Goal: Task Accomplishment & Management: Complete application form

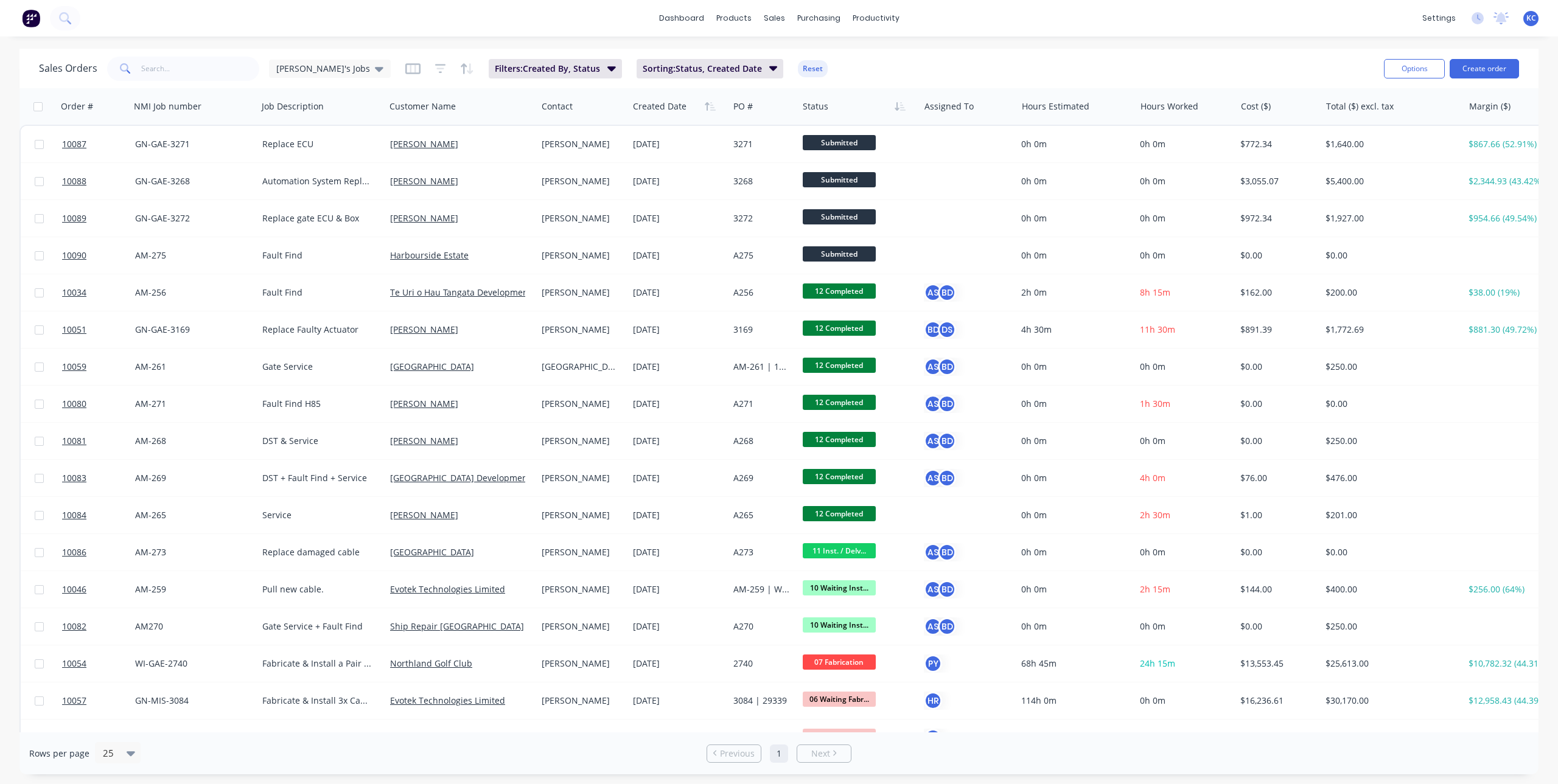
click at [1480, 68] on button "Create order" at bounding box center [1484, 68] width 69 height 19
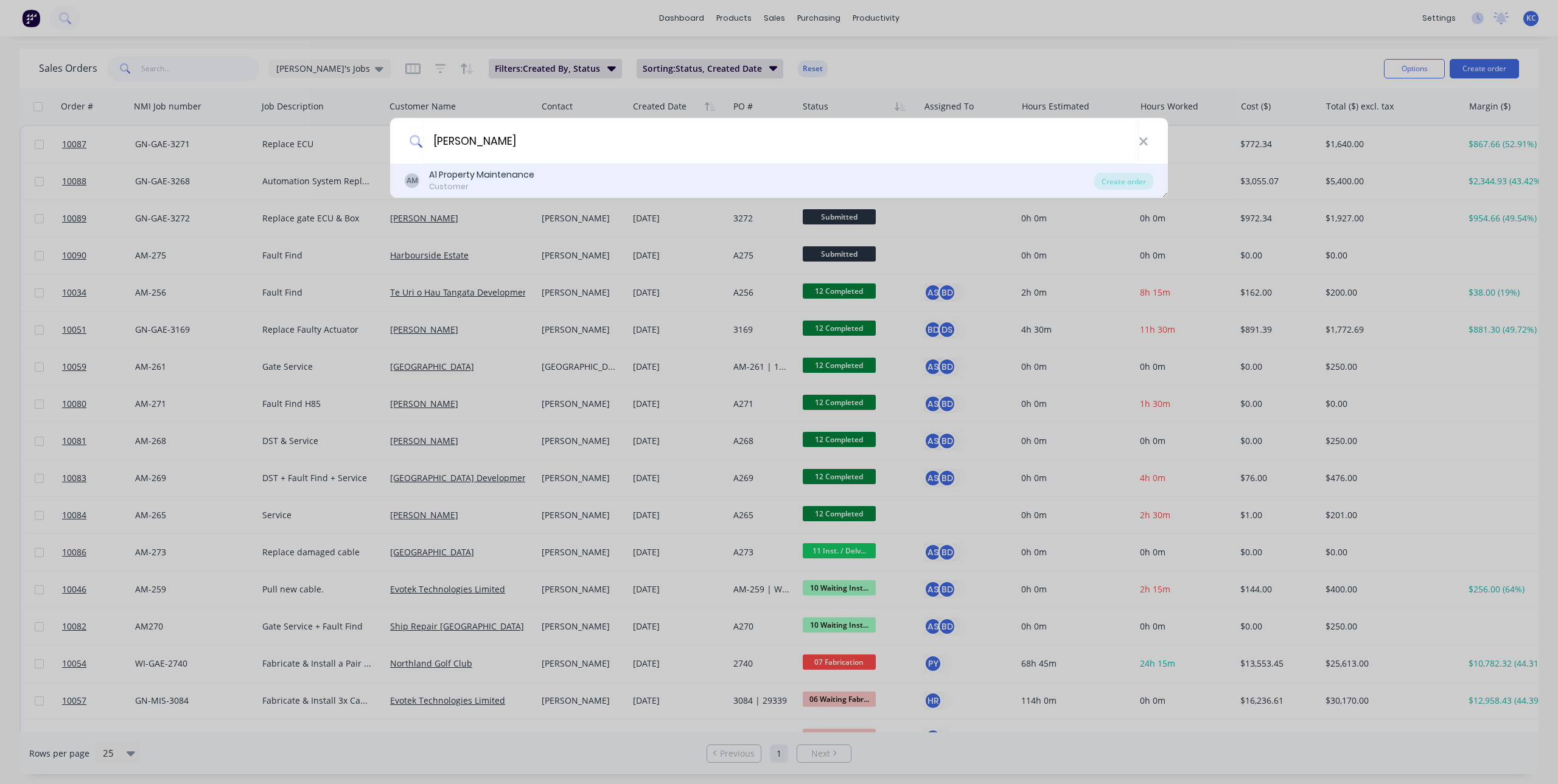
type input "[PERSON_NAME]"
click at [481, 181] on div "A1 Property Maintenance" at bounding box center [482, 174] width 105 height 13
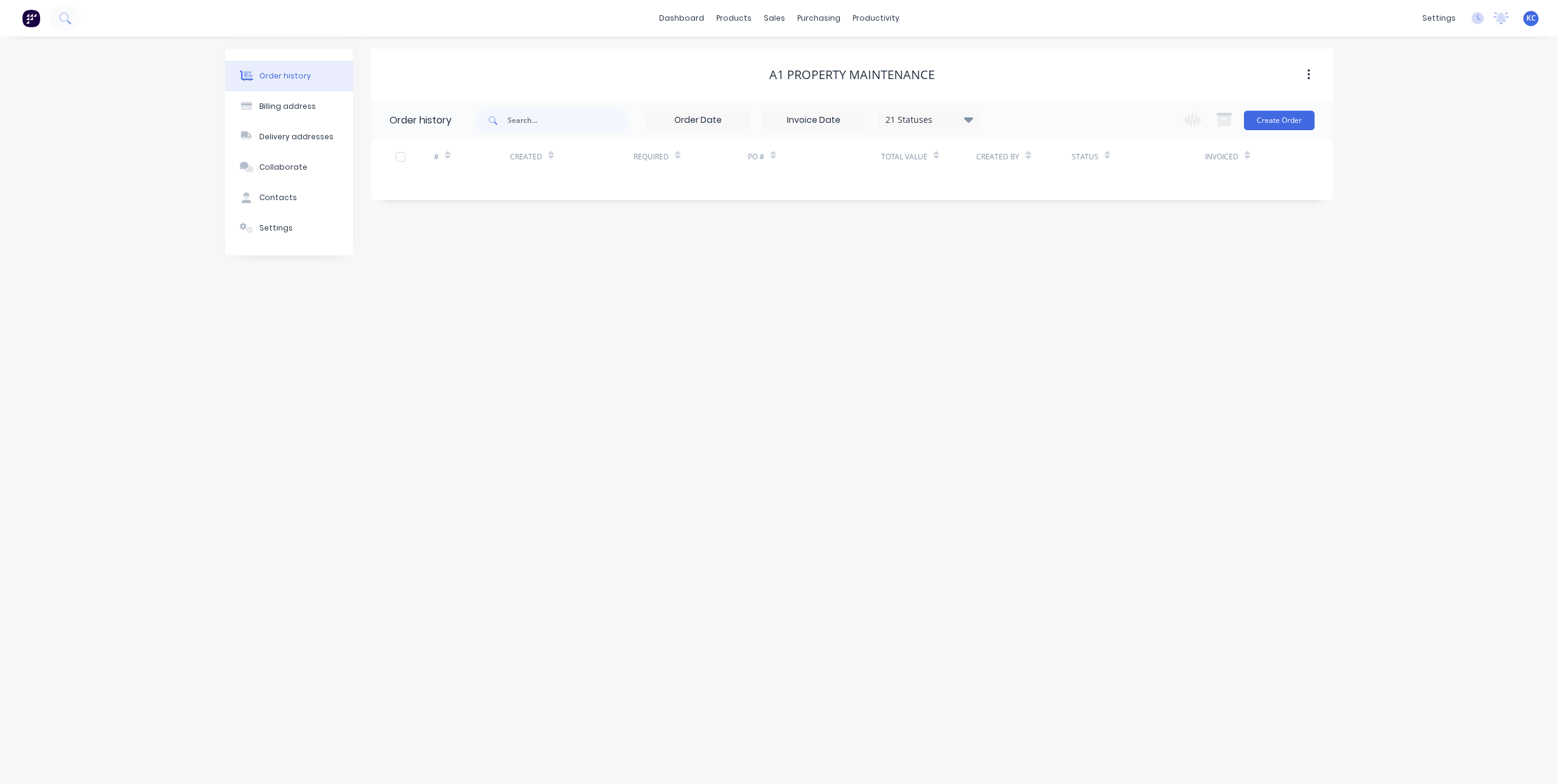
click at [1100, 468] on div "Order history Billing address Delivery addresses Collaborate Contacts Settings …" at bounding box center [779, 410] width 1558 height 748
click at [1292, 121] on button "Create Order" at bounding box center [1279, 120] width 71 height 19
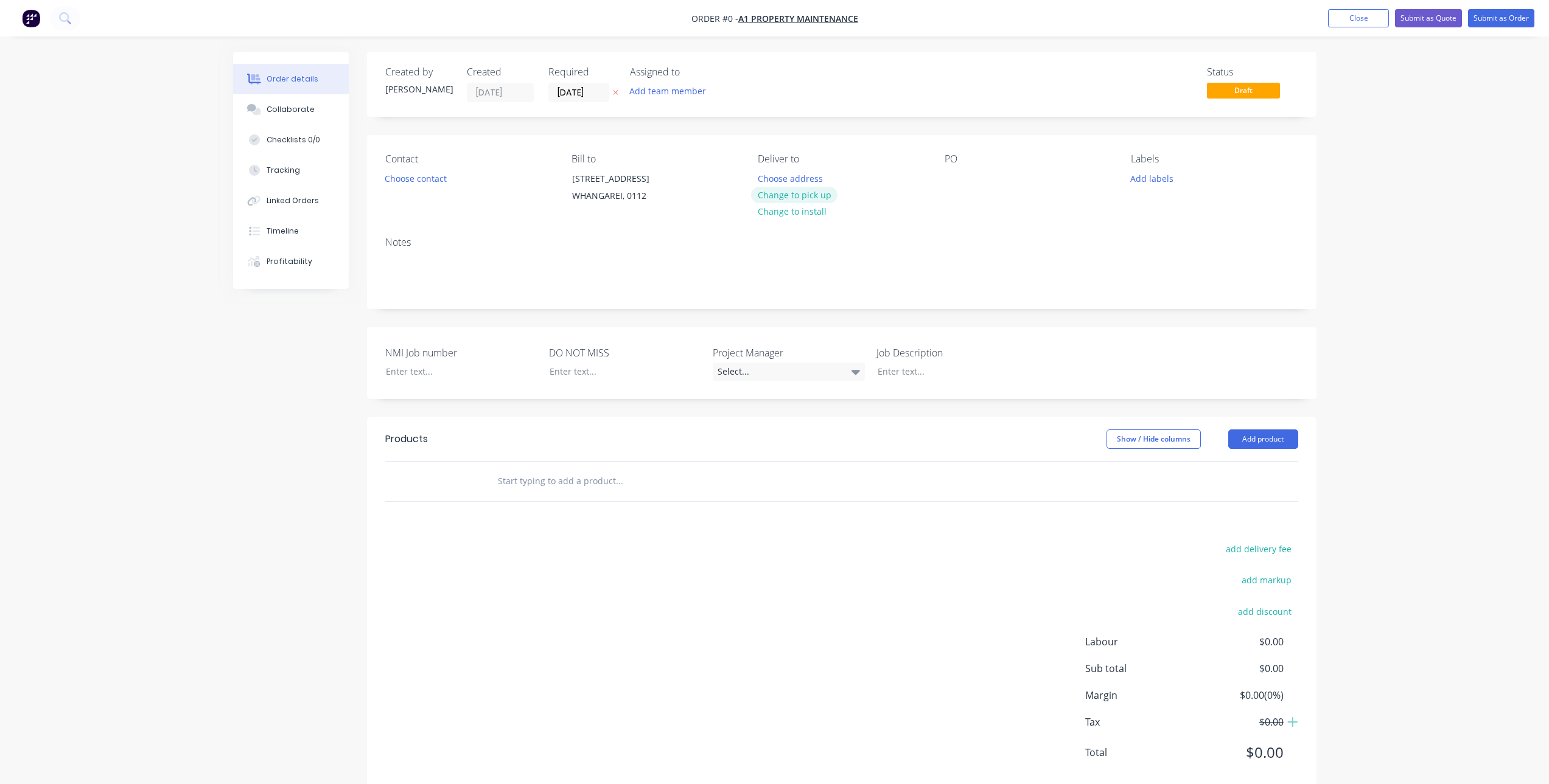
click at [806, 195] on button "Change to pick up" at bounding box center [794, 195] width 86 height 16
click at [431, 174] on button "Choose contact" at bounding box center [415, 178] width 75 height 16
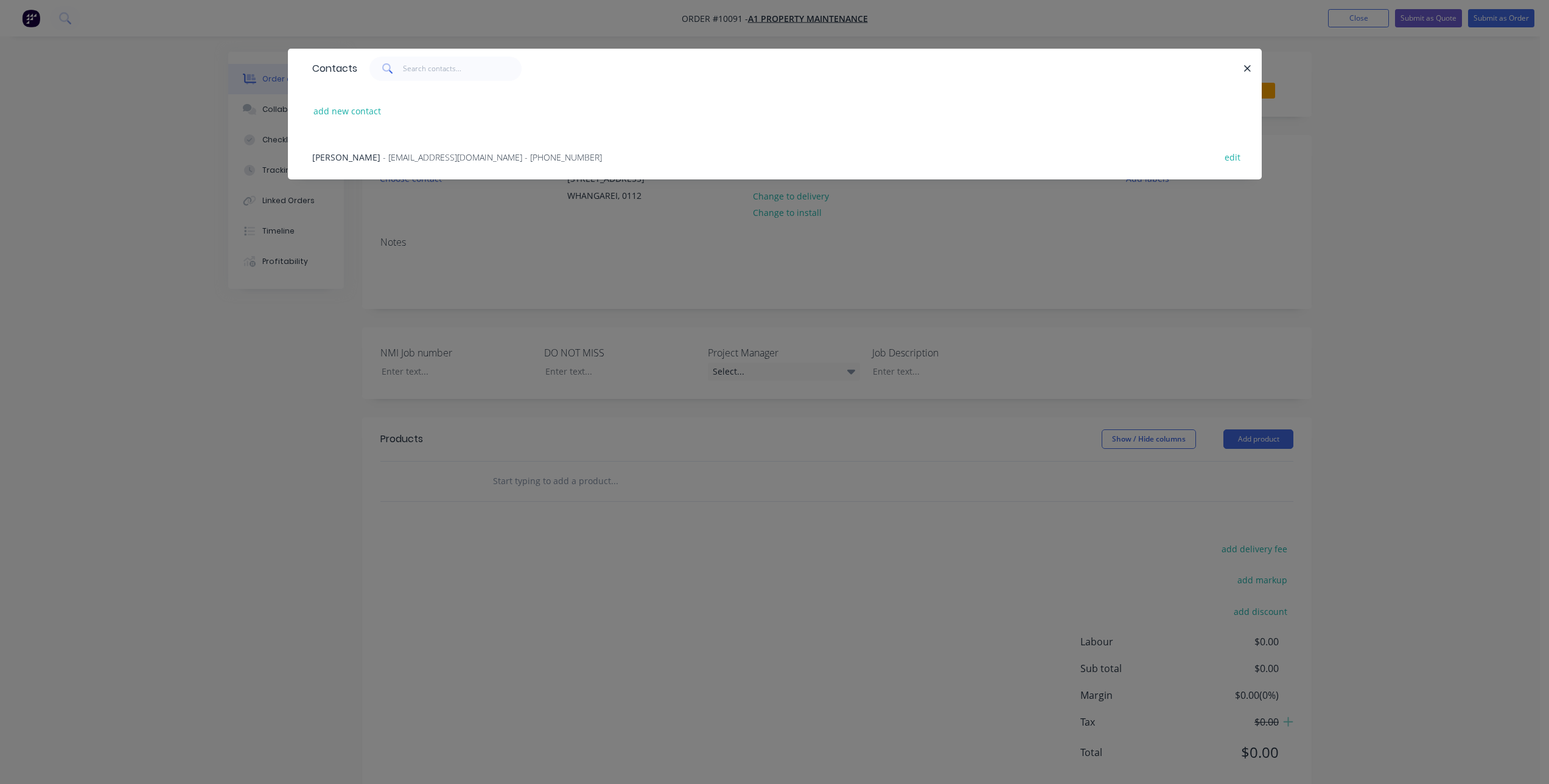
click at [423, 154] on span "- [EMAIL_ADDRESS][DOMAIN_NAME] - [PHONE_NUMBER]" at bounding box center [492, 157] width 219 height 12
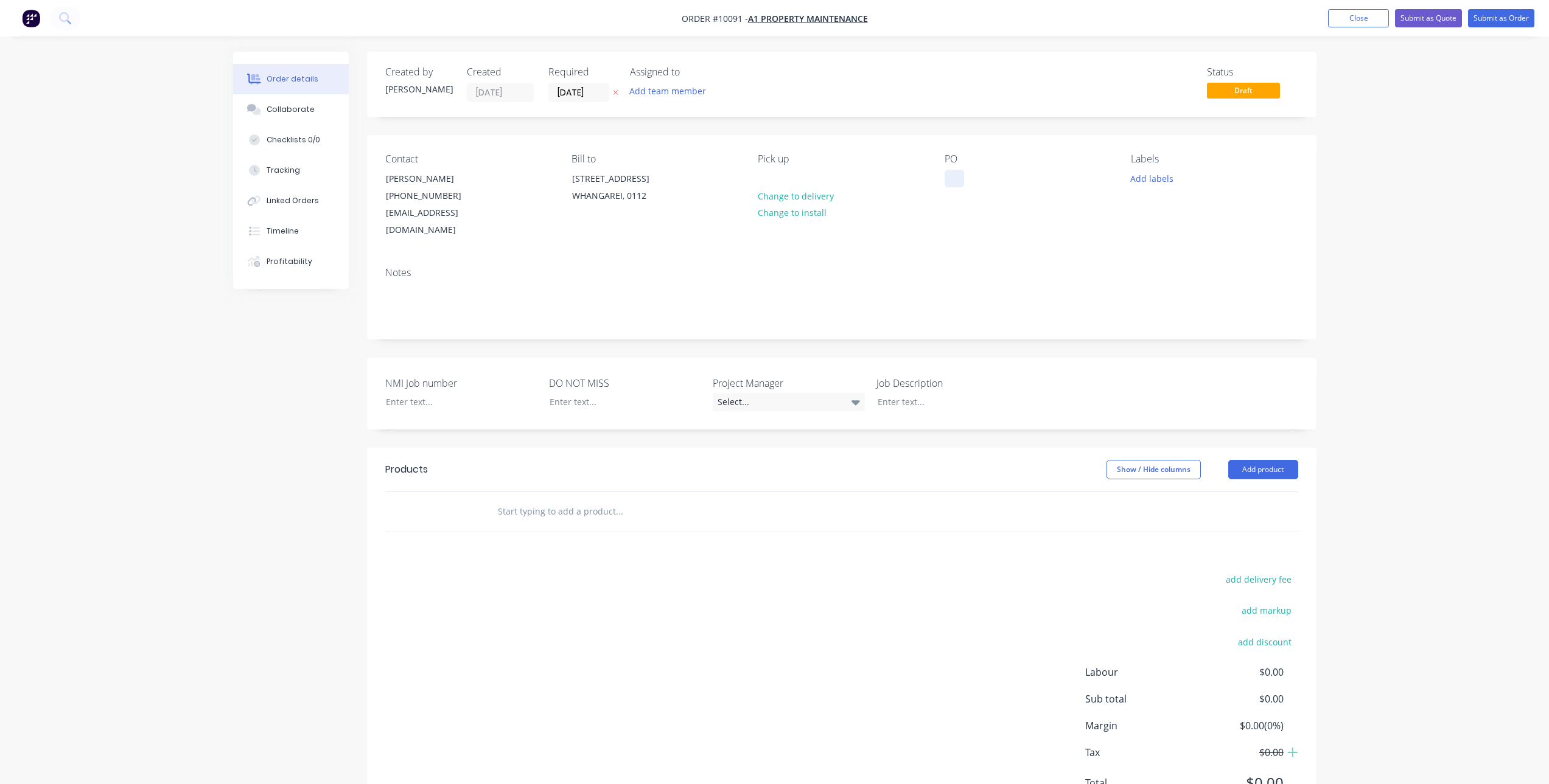
click at [950, 179] on div at bounding box center [954, 179] width 19 height 18
click at [435, 393] on div at bounding box center [452, 402] width 152 height 18
click at [959, 181] on div at bounding box center [954, 179] width 19 height 18
click at [522, 499] on input "text" at bounding box center [619, 512] width 244 height 25
type input "G"
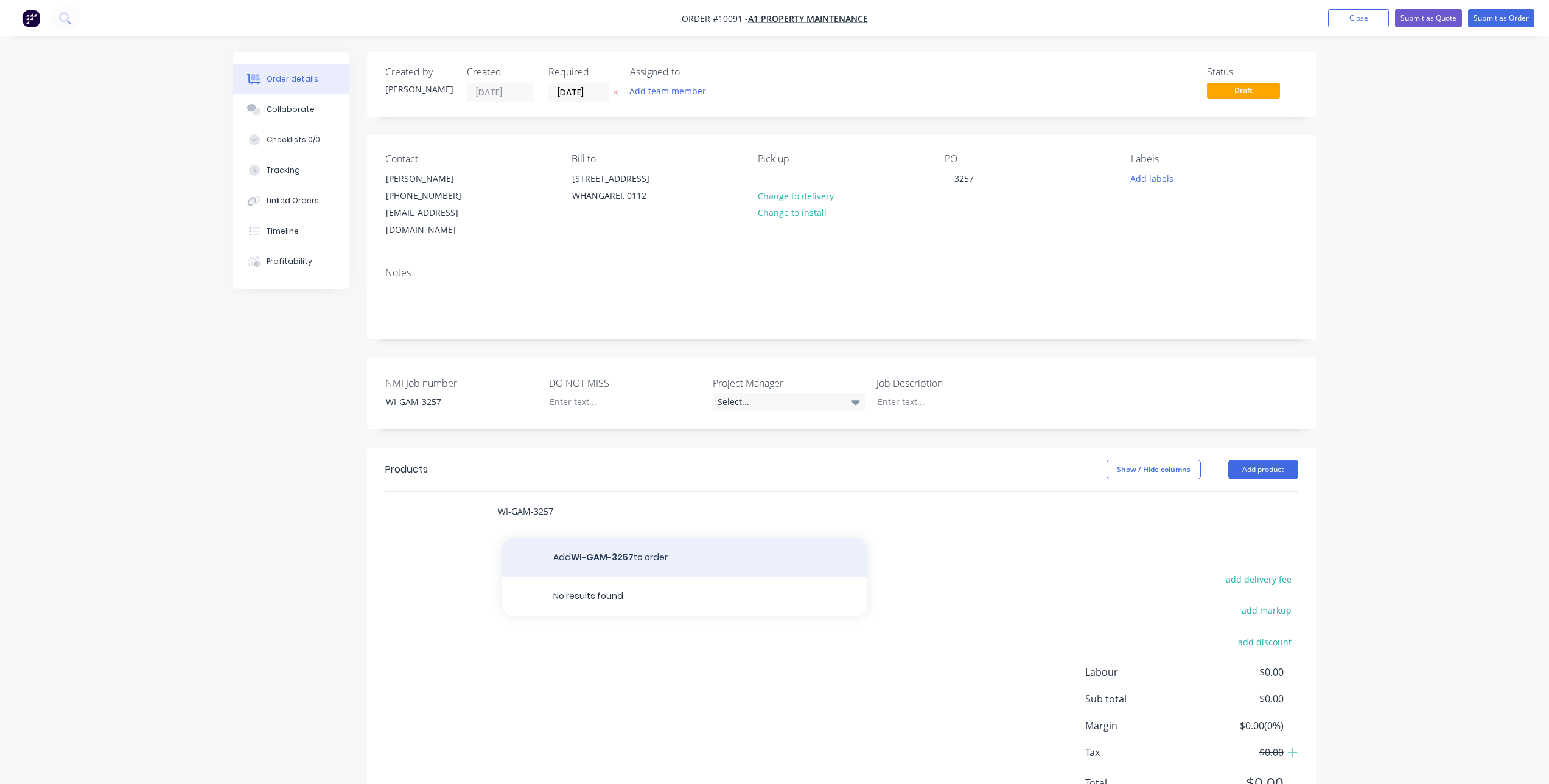
type input "WI-GAM-3257"
click at [689, 538] on button "Add WI-GAM-3257 to order" at bounding box center [685, 558] width 366 height 39
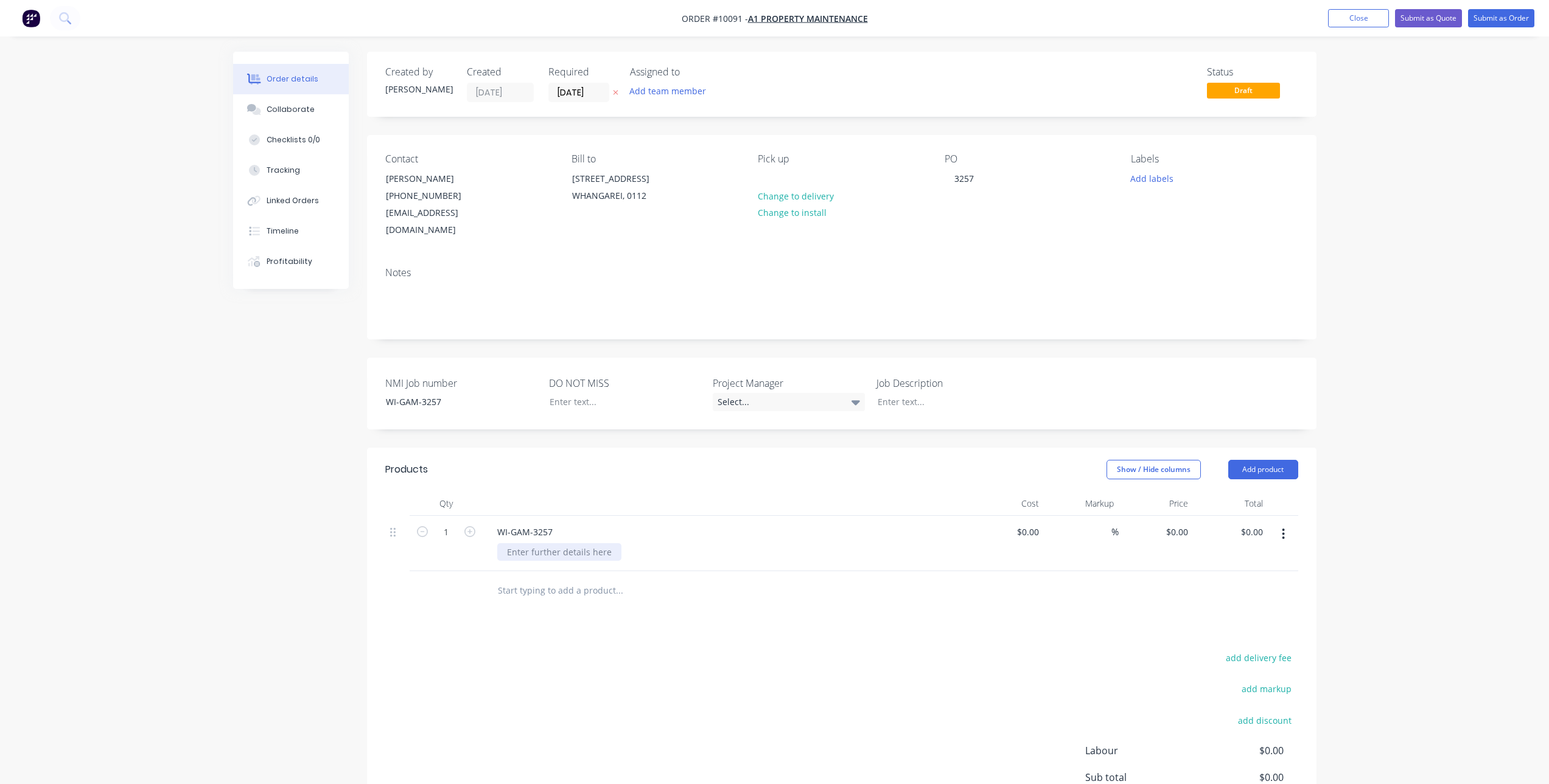
click at [587, 543] on div at bounding box center [559, 552] width 124 height 18
click at [805, 523] on div "WI-GAM-3257" at bounding box center [726, 532] width 477 height 18
click at [1021, 516] on div at bounding box center [1007, 543] width 75 height 55
type input "$360.37"
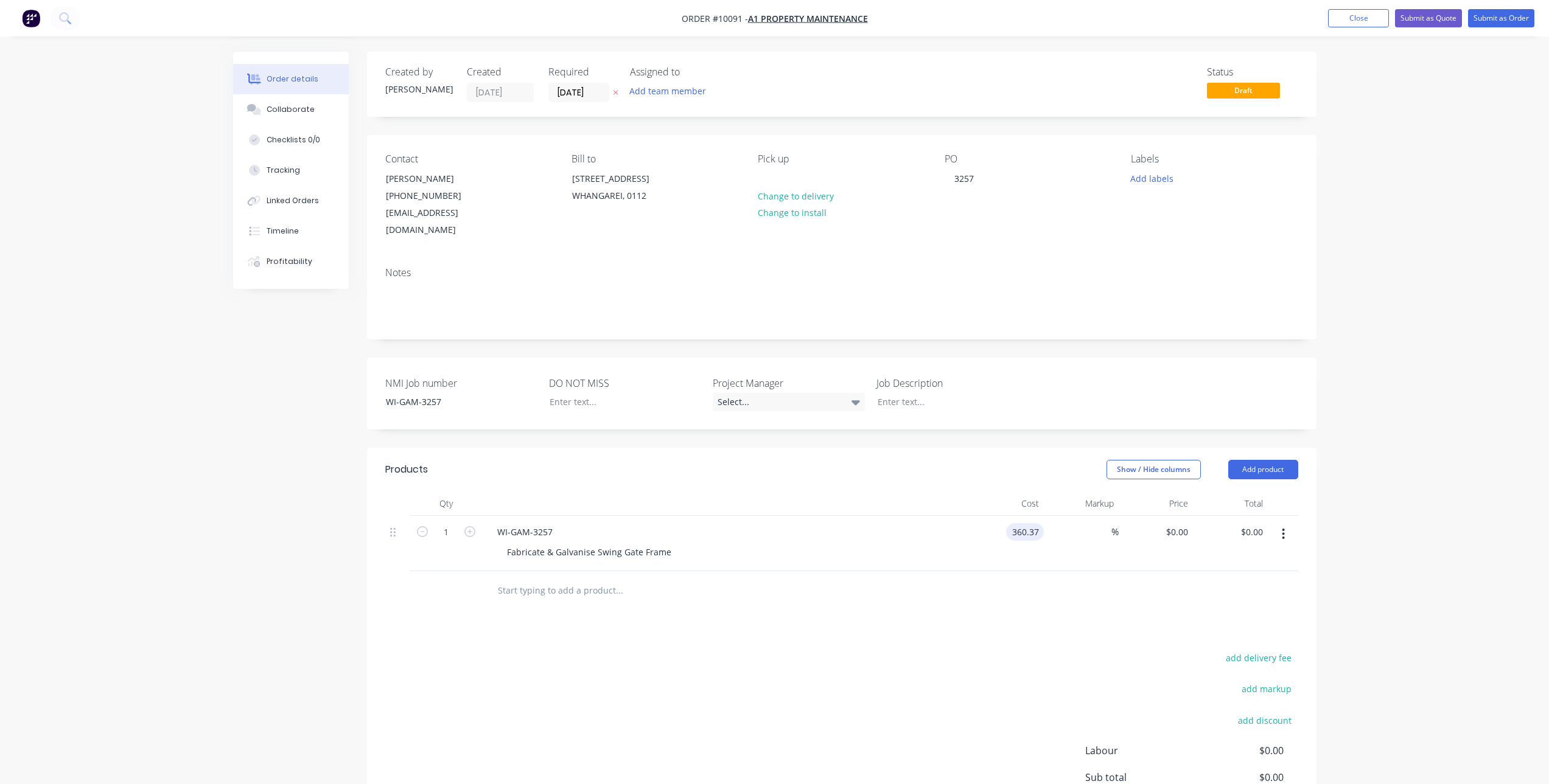
type input "$360.37"
type input "989"
type input "174.44"
type input "$989.00"
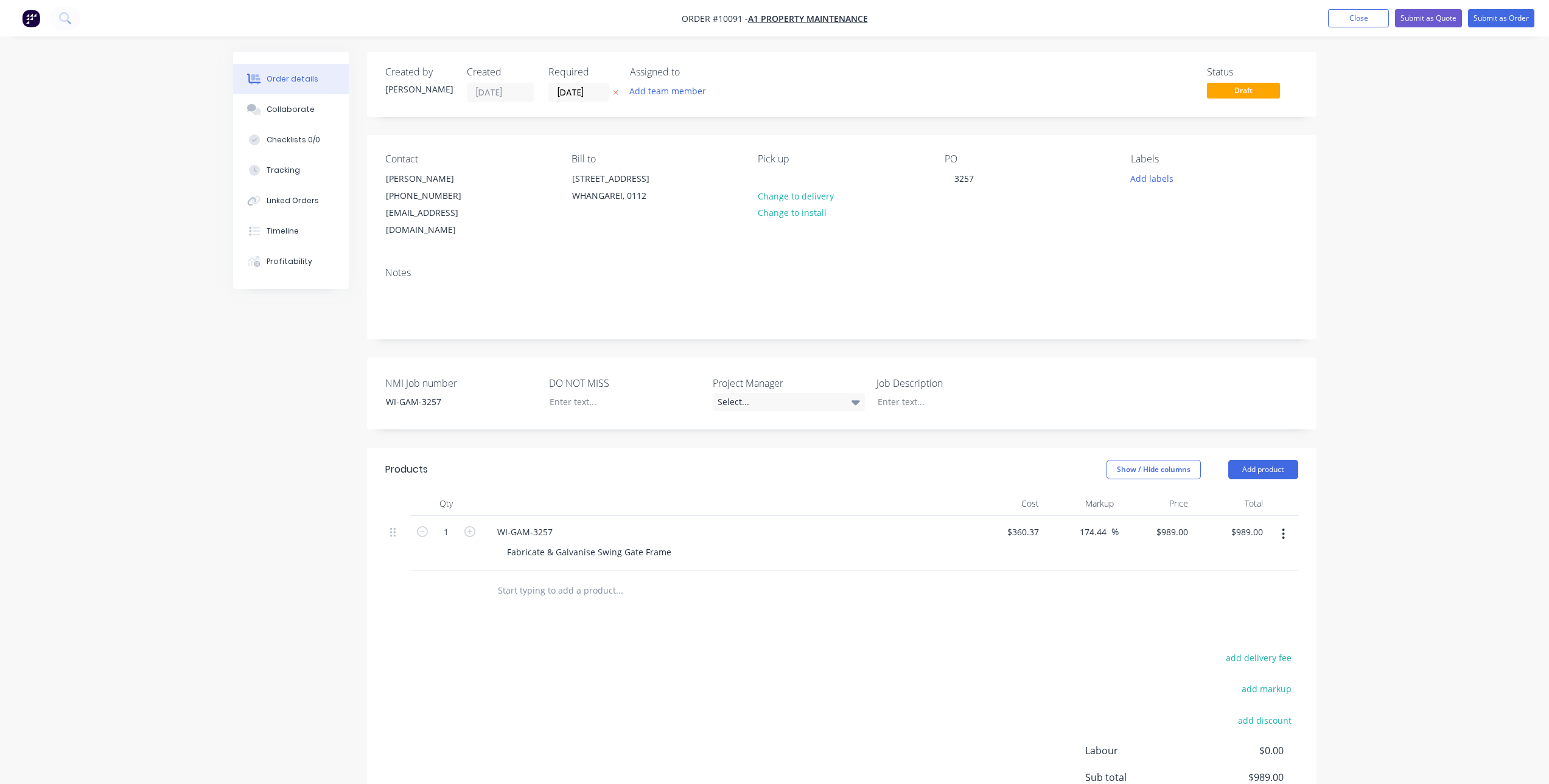
click at [1424, 365] on div "Order details Collaborate Checklists 0/0 Tracking Linked Orders Timeline Profit…" at bounding box center [774, 460] width 1549 height 921
click at [307, 99] on button "Collaborate" at bounding box center [291, 109] width 116 height 30
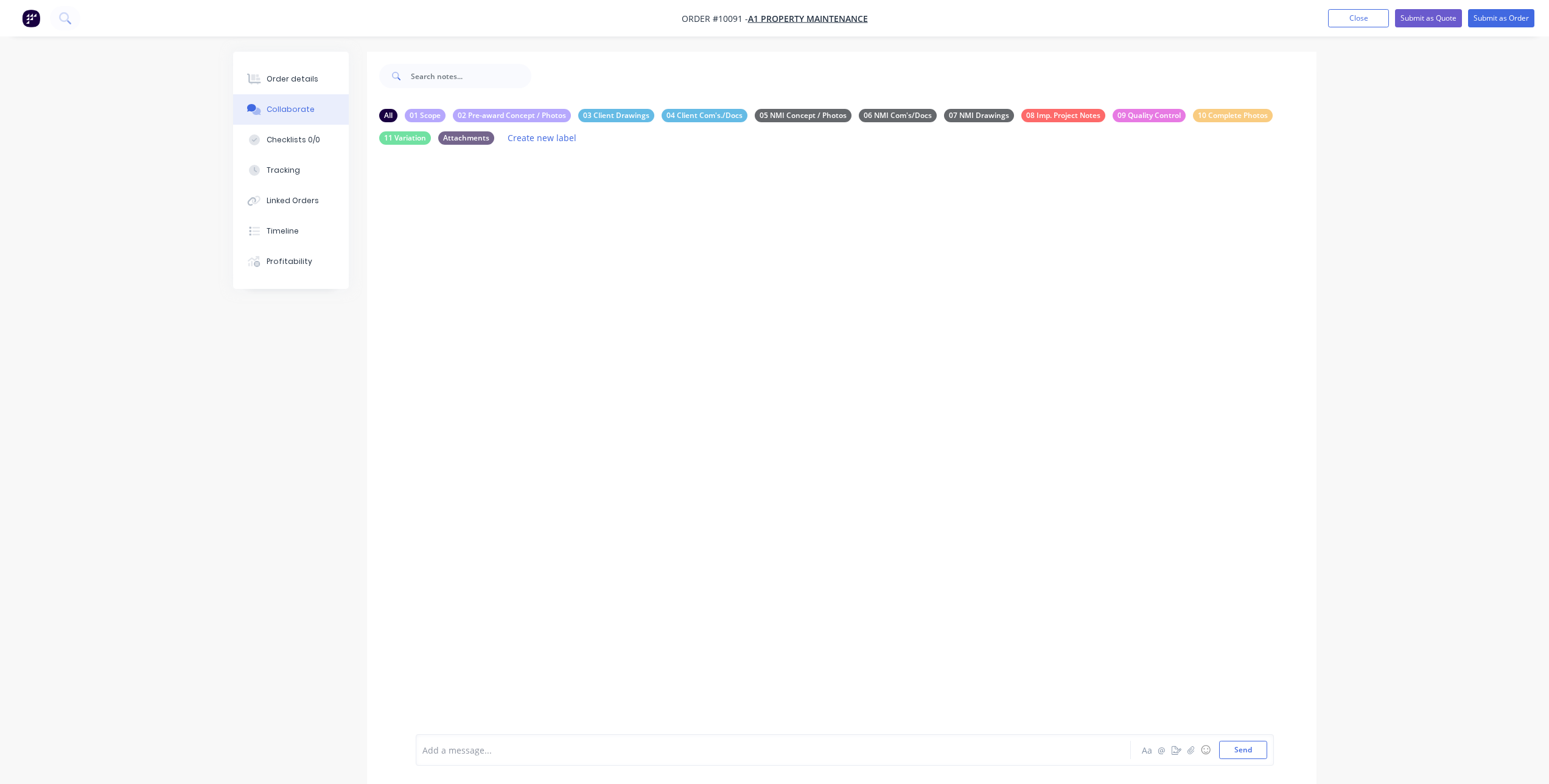
click at [460, 750] on div at bounding box center [739, 750] width 633 height 13
click at [566, 755] on div "Fabricate & Galvanise" at bounding box center [739, 753] width 633 height 13
click at [479, 755] on div "Man hours:" at bounding box center [739, 753] width 633 height 13
click at [505, 759] on div "Man hours: 6.0" at bounding box center [739, 753] width 633 height 13
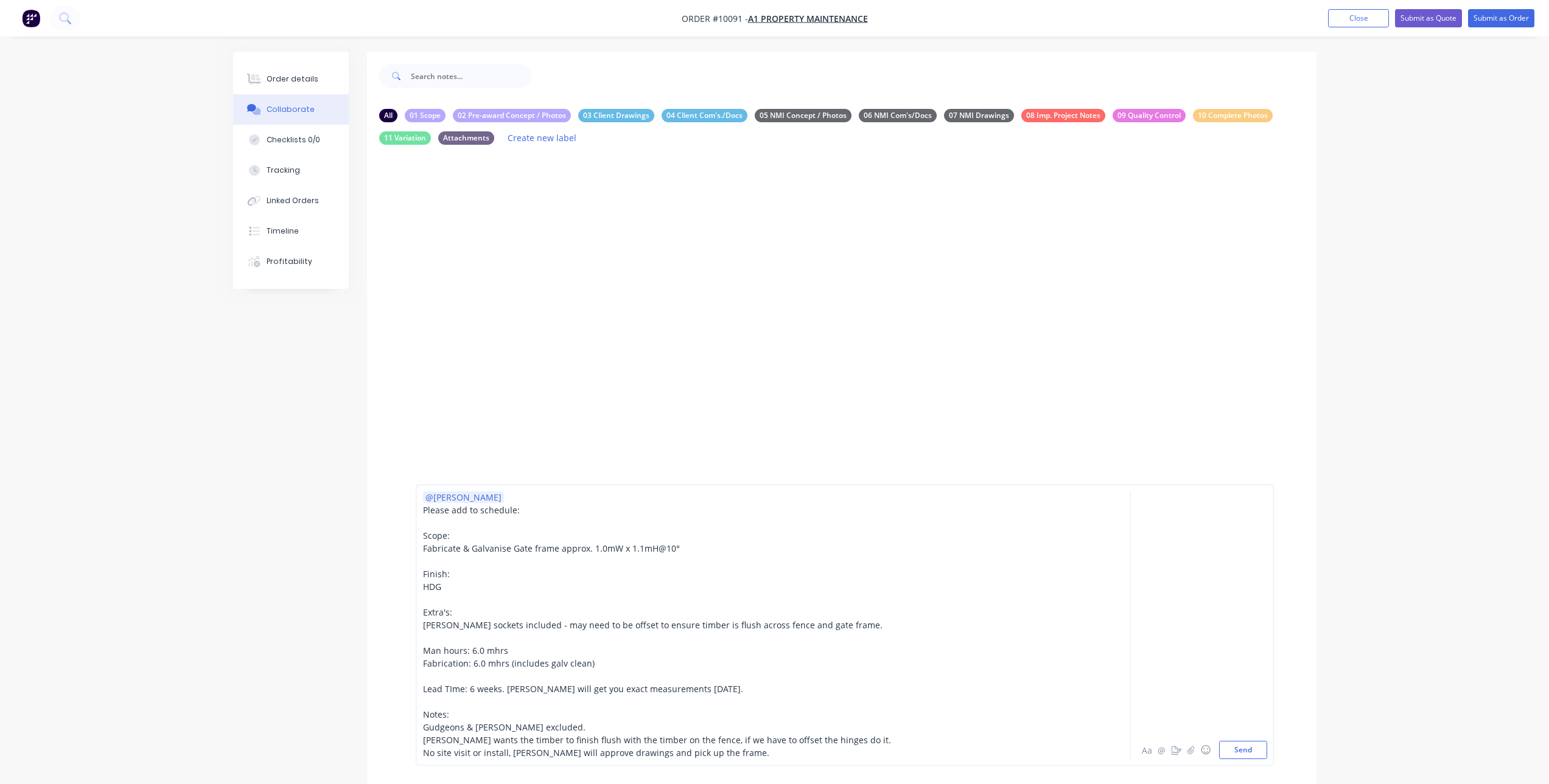
click at [433, 575] on span "Finish:" at bounding box center [436, 574] width 27 height 12
click at [433, 575] on span "Finish:" at bounding box center [436, 574] width 27 height 12
click at [435, 538] on span "Scope:" at bounding box center [436, 536] width 27 height 12
click at [437, 607] on span "Extra's:" at bounding box center [437, 612] width 29 height 12
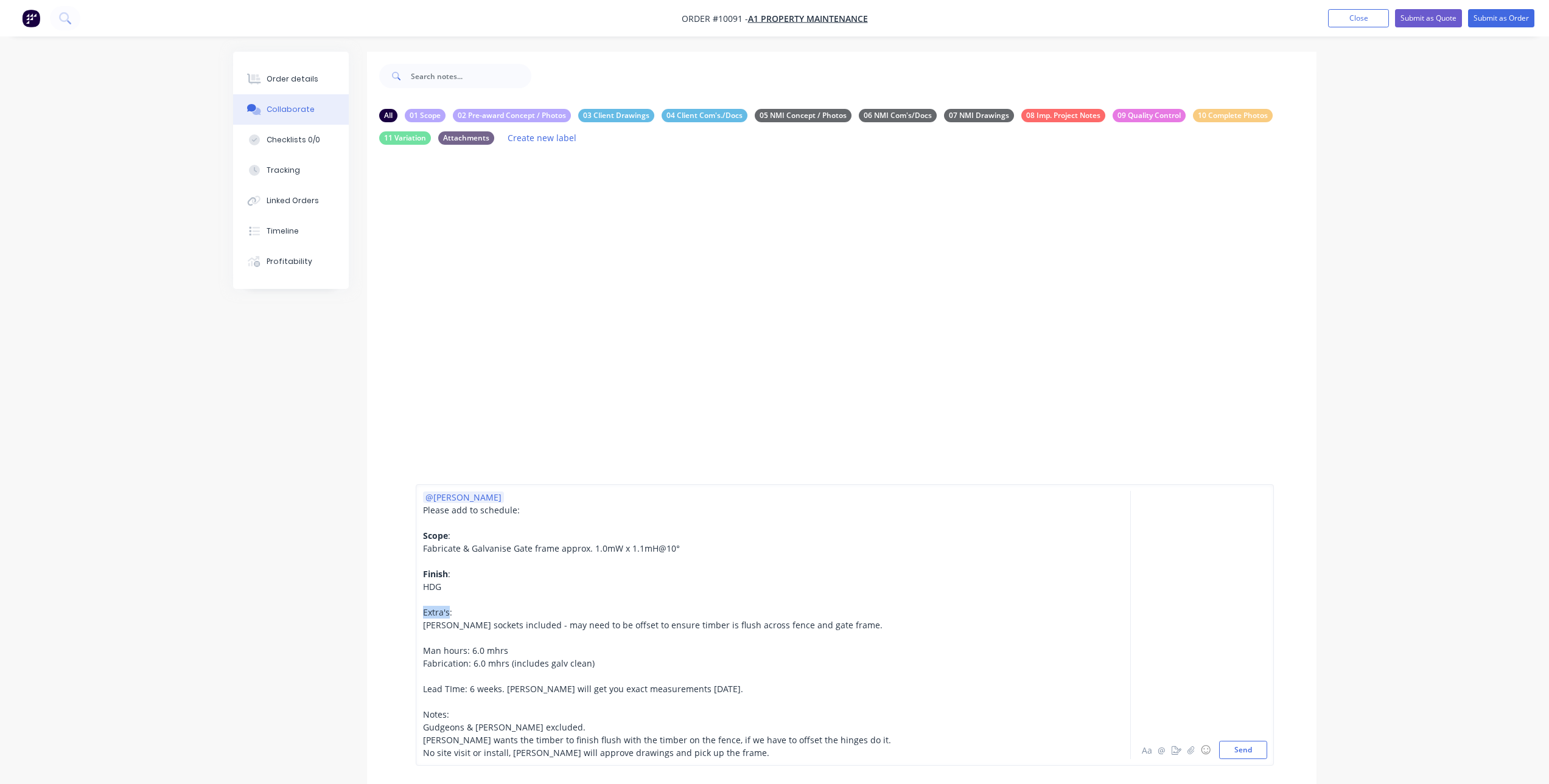
click at [437, 607] on span "Extra's:" at bounding box center [437, 612] width 29 height 12
click at [431, 716] on span "Notes:" at bounding box center [436, 714] width 26 height 12
click at [438, 530] on div "Scope :" at bounding box center [739, 536] width 633 height 13
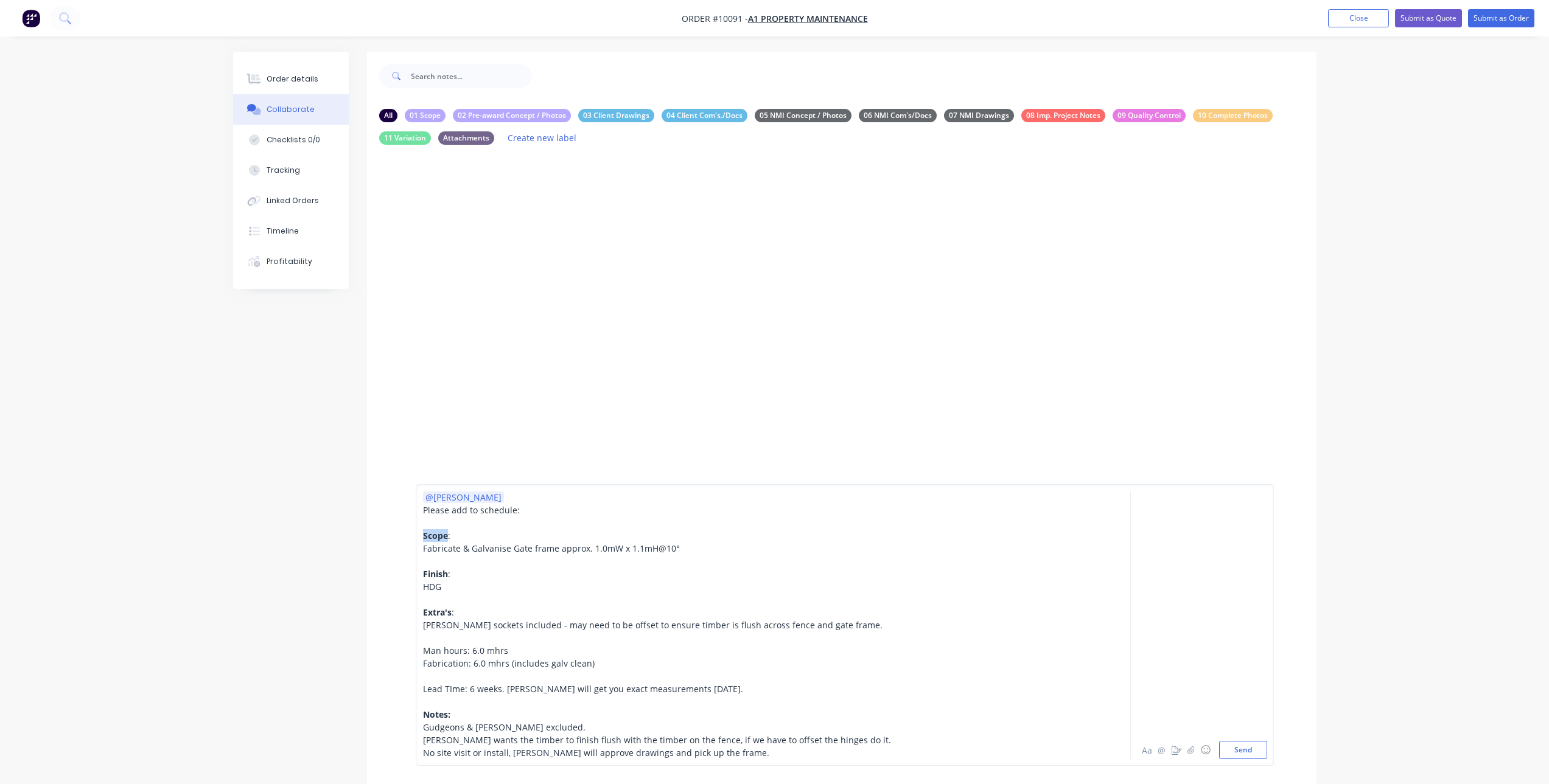
click at [438, 530] on div "Scope :" at bounding box center [739, 536] width 633 height 13
click at [428, 570] on span "Finish" at bounding box center [435, 574] width 25 height 12
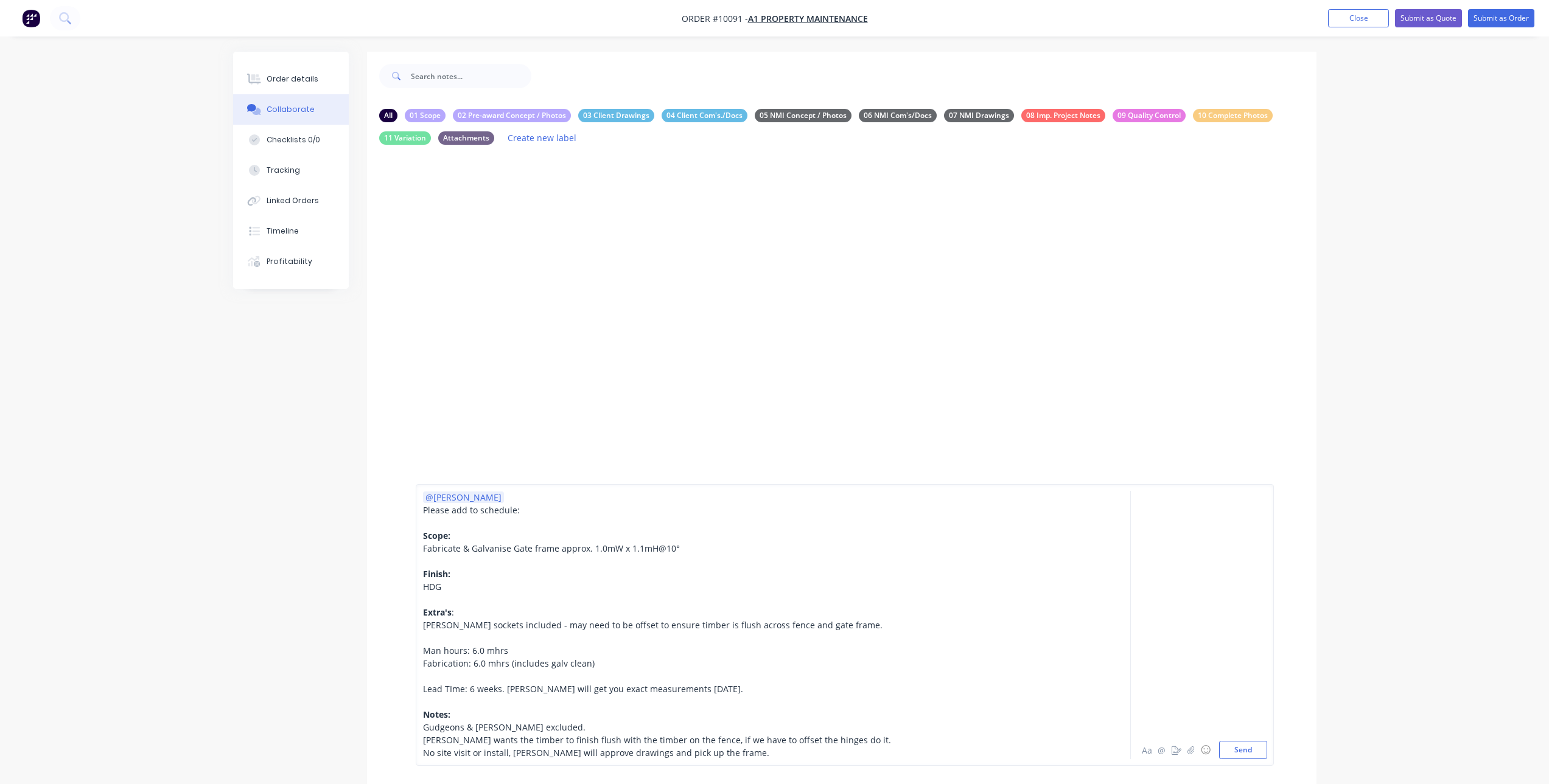
click at [442, 614] on span "Extra's" at bounding box center [437, 612] width 29 height 12
click at [448, 690] on span "Lead TIme: 6 weeks. [PERSON_NAME] will get you exact measurements [DATE]." at bounding box center [583, 689] width 320 height 12
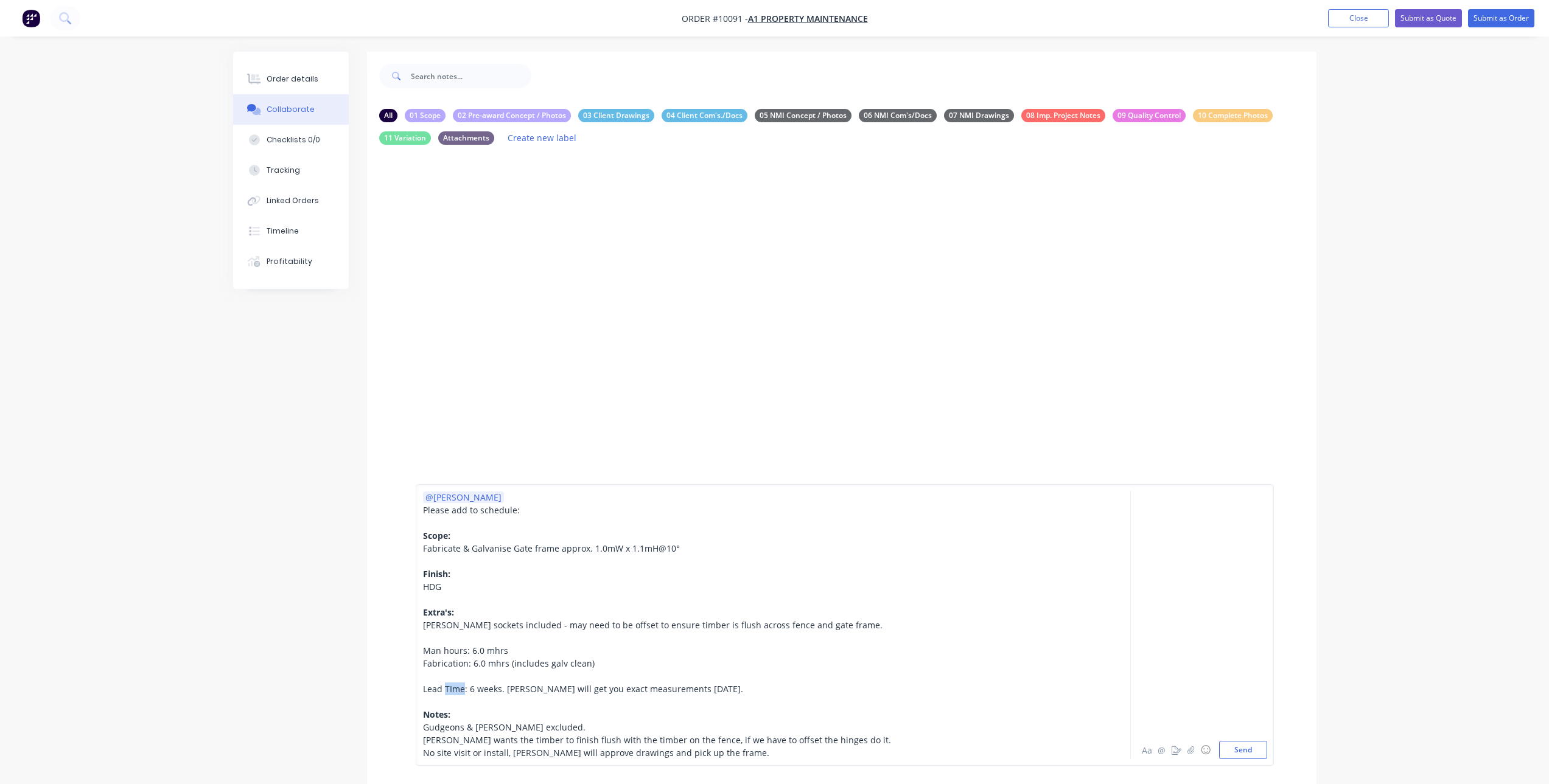
click at [448, 690] on span "Lead TIme: 6 weeks. [PERSON_NAME] will get you exact measurements [DATE]." at bounding box center [583, 689] width 320 height 12
click at [469, 690] on span "Lead TIme: 6 weeks. [PERSON_NAME] will get you exact measurements [DATE]." at bounding box center [583, 689] width 320 height 12
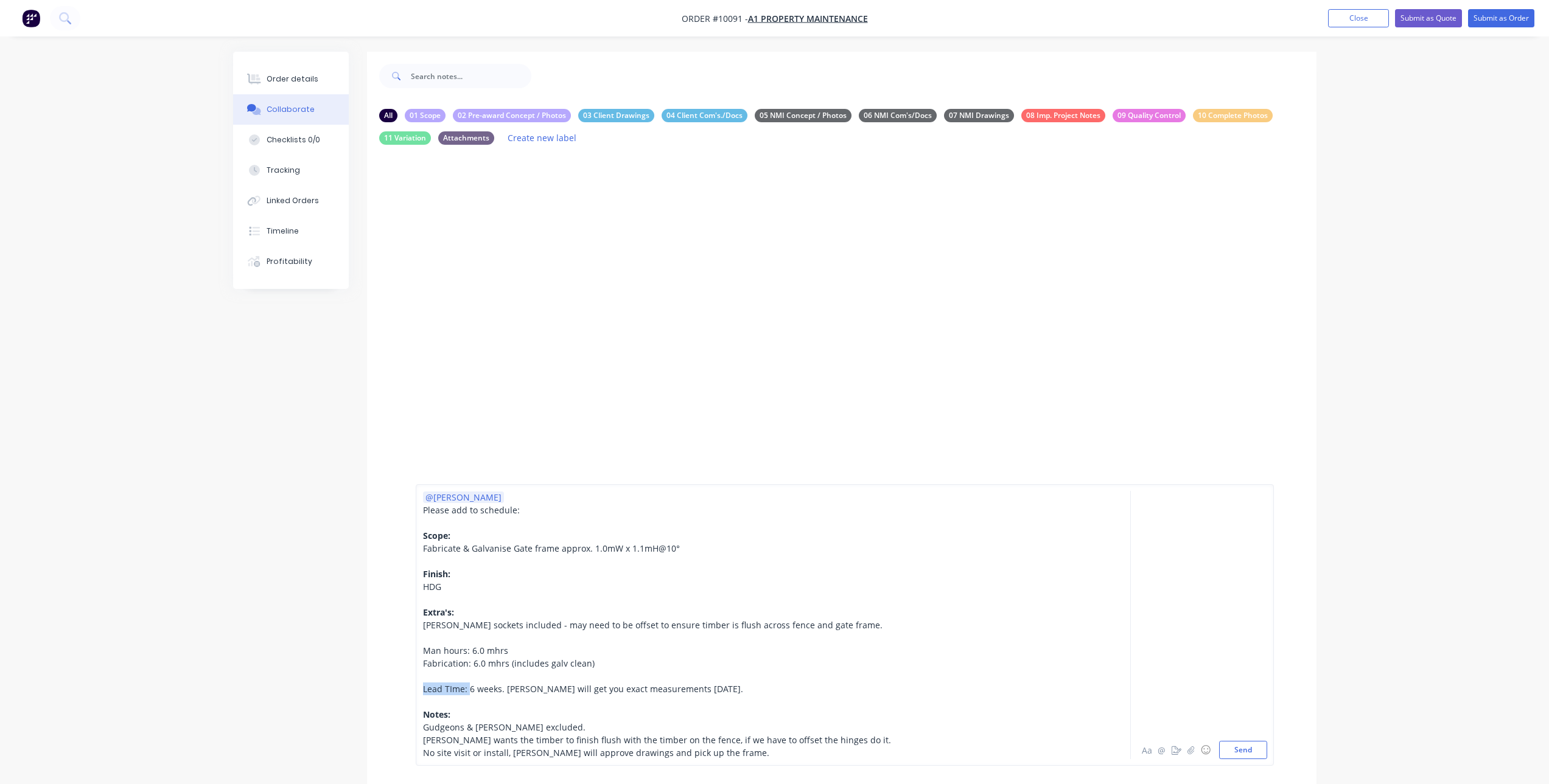
drag, startPoint x: 468, startPoint y: 690, endPoint x: 346, endPoint y: 692, distance: 122.0
click at [346, 692] on div "All 01 Scope 02 Pre-award Concept / Photos 03 Client Drawings 04 Client Com's./…" at bounding box center [775, 562] width 1084 height 1021
drag, startPoint x: 422, startPoint y: 648, endPoint x: 555, endPoint y: 656, distance: 133.2
click at [555, 656] on div "Man hours: 6.0 mhrs" at bounding box center [739, 651] width 633 height 13
click at [635, 692] on span "6 weeks. [PERSON_NAME] will get you exact measurements [DATE]." at bounding box center [606, 689] width 273 height 12
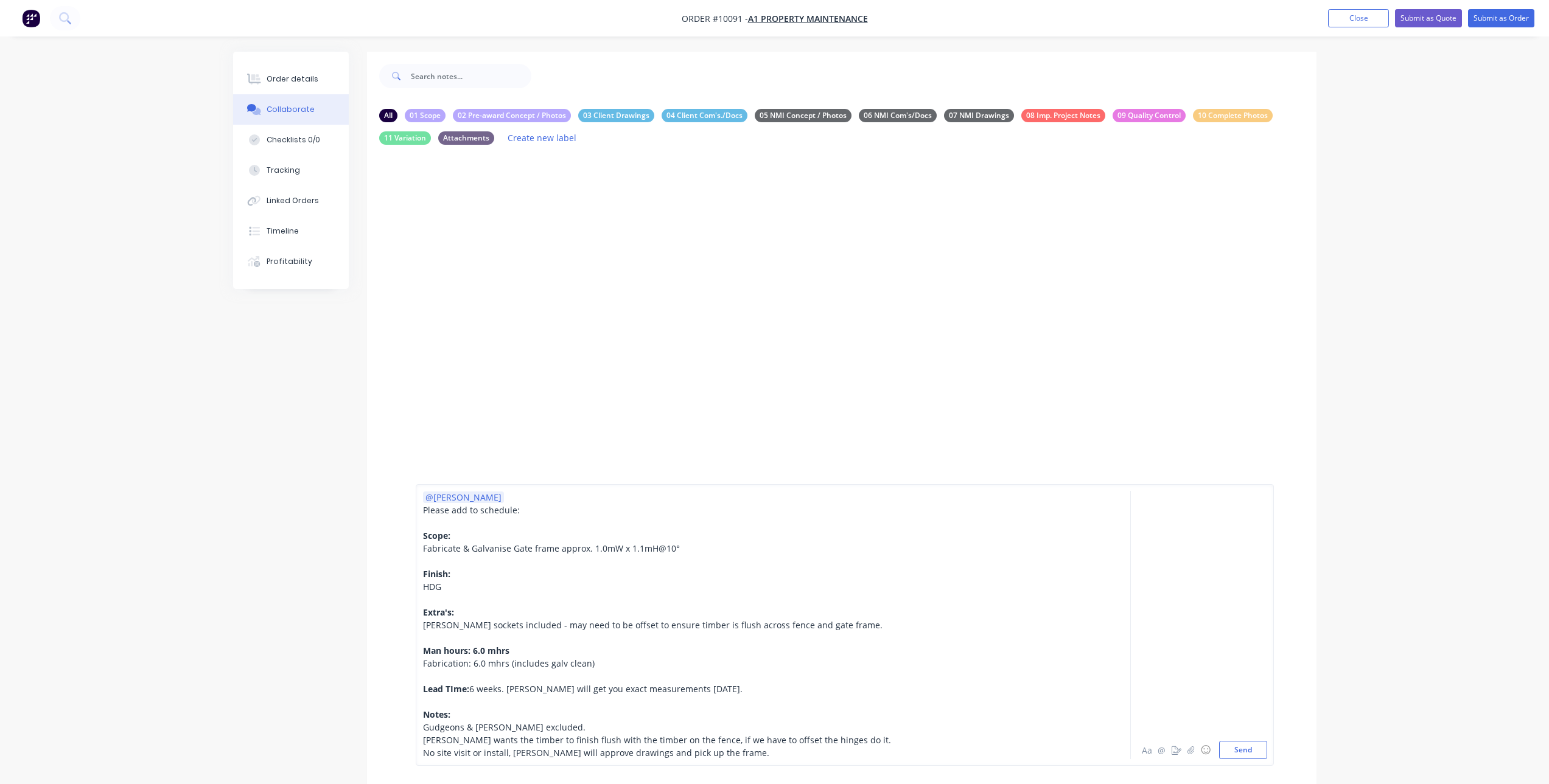
click at [718, 751] on div "No site visit or install, [PERSON_NAME] will approve drawings and pick up the f…" at bounding box center [739, 753] width 633 height 13
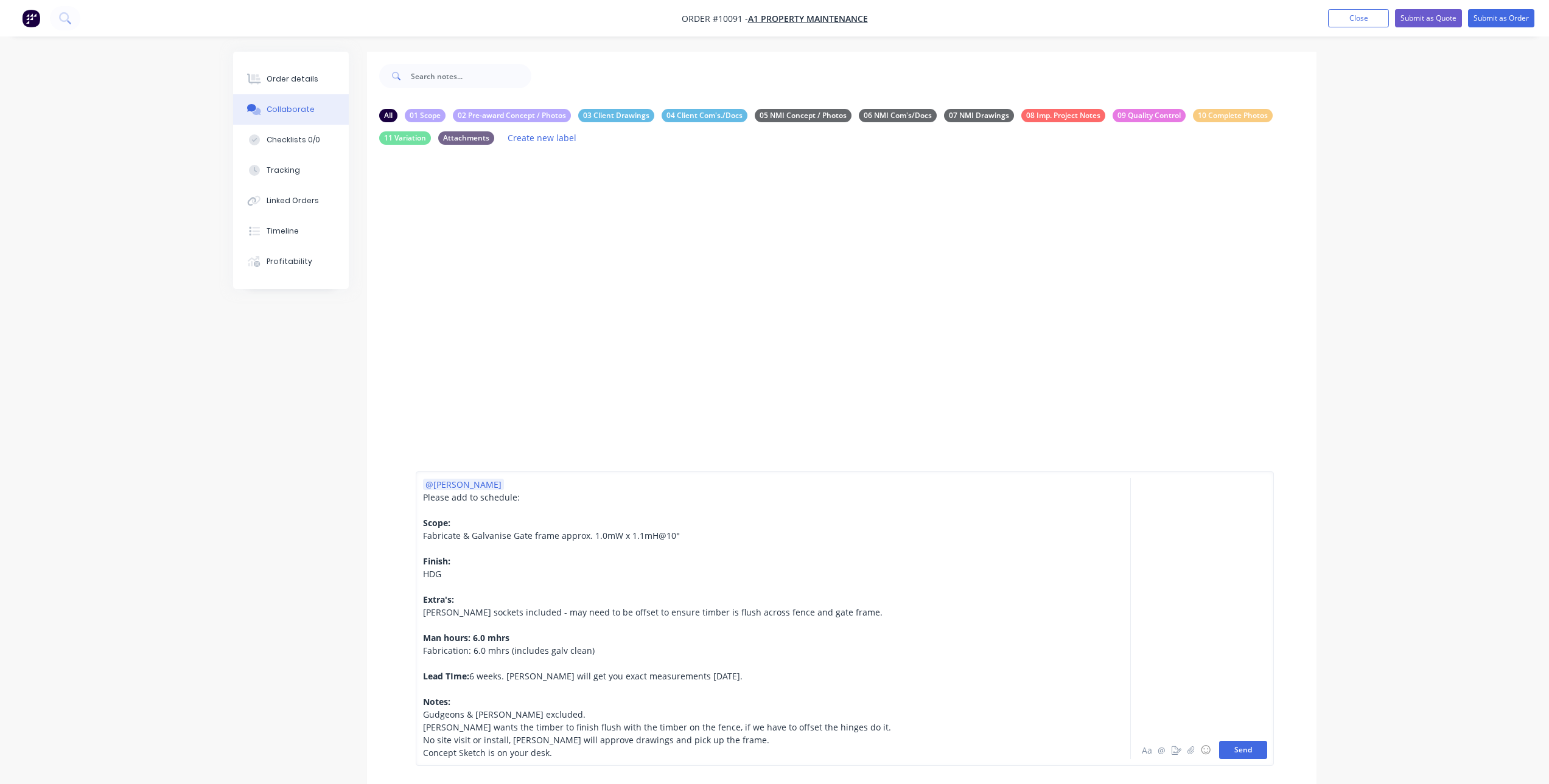
click at [1255, 746] on button "Send" at bounding box center [1243, 750] width 48 height 18
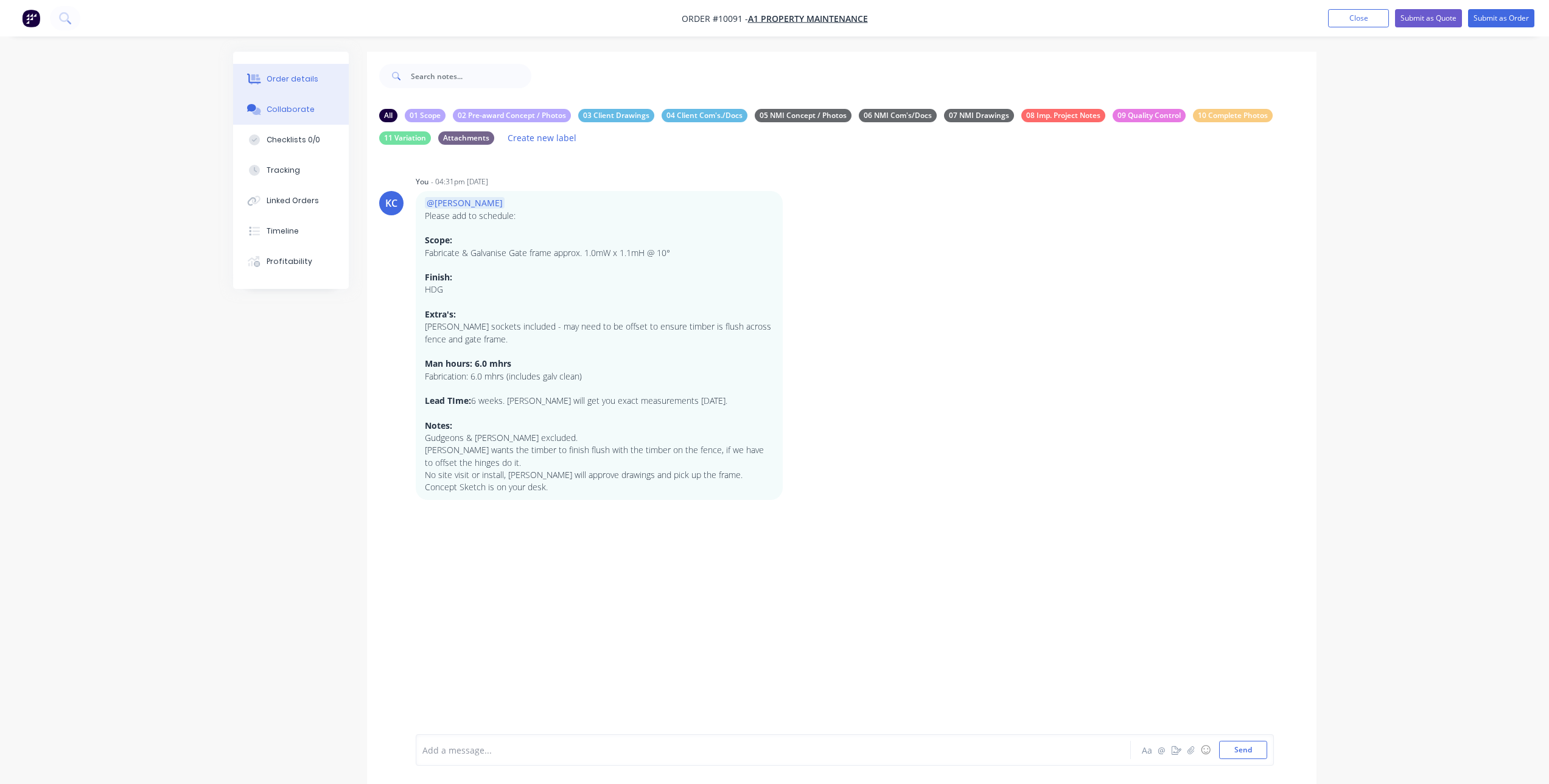
click at [316, 77] on button "Order details" at bounding box center [291, 79] width 116 height 30
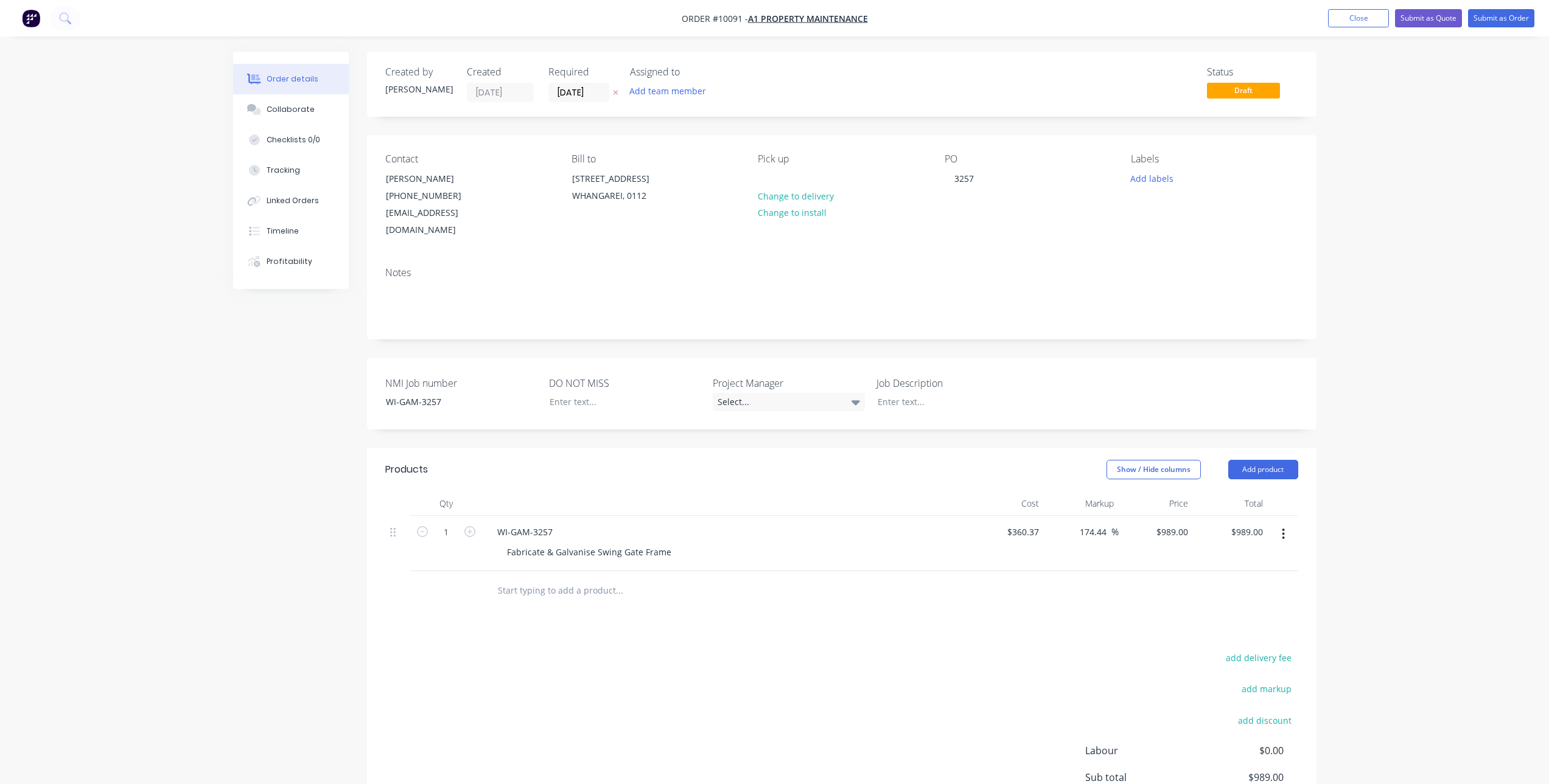
click at [613, 88] on button "button" at bounding box center [615, 92] width 13 height 14
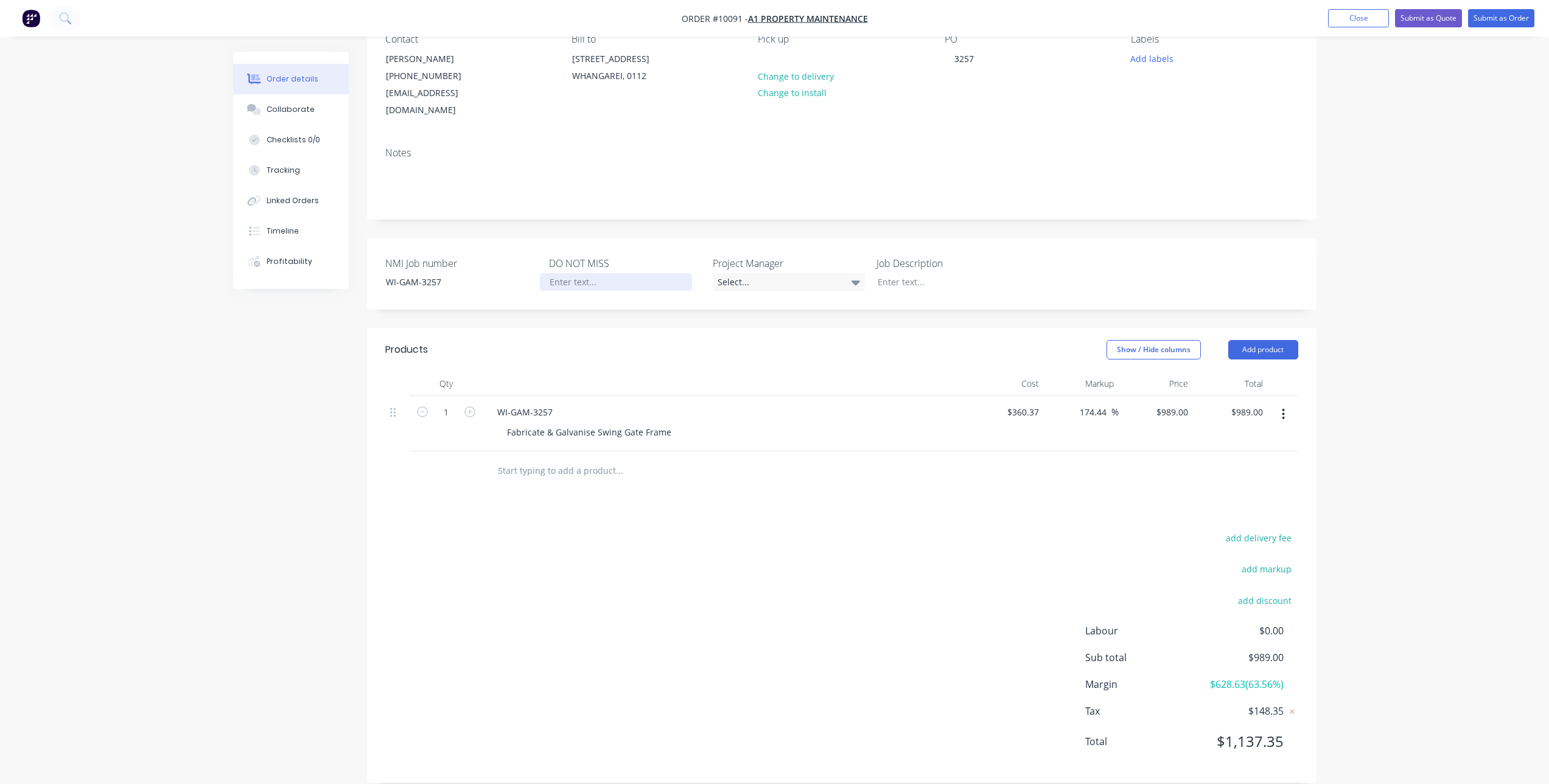
click at [605, 273] on div at bounding box center [616, 282] width 152 height 18
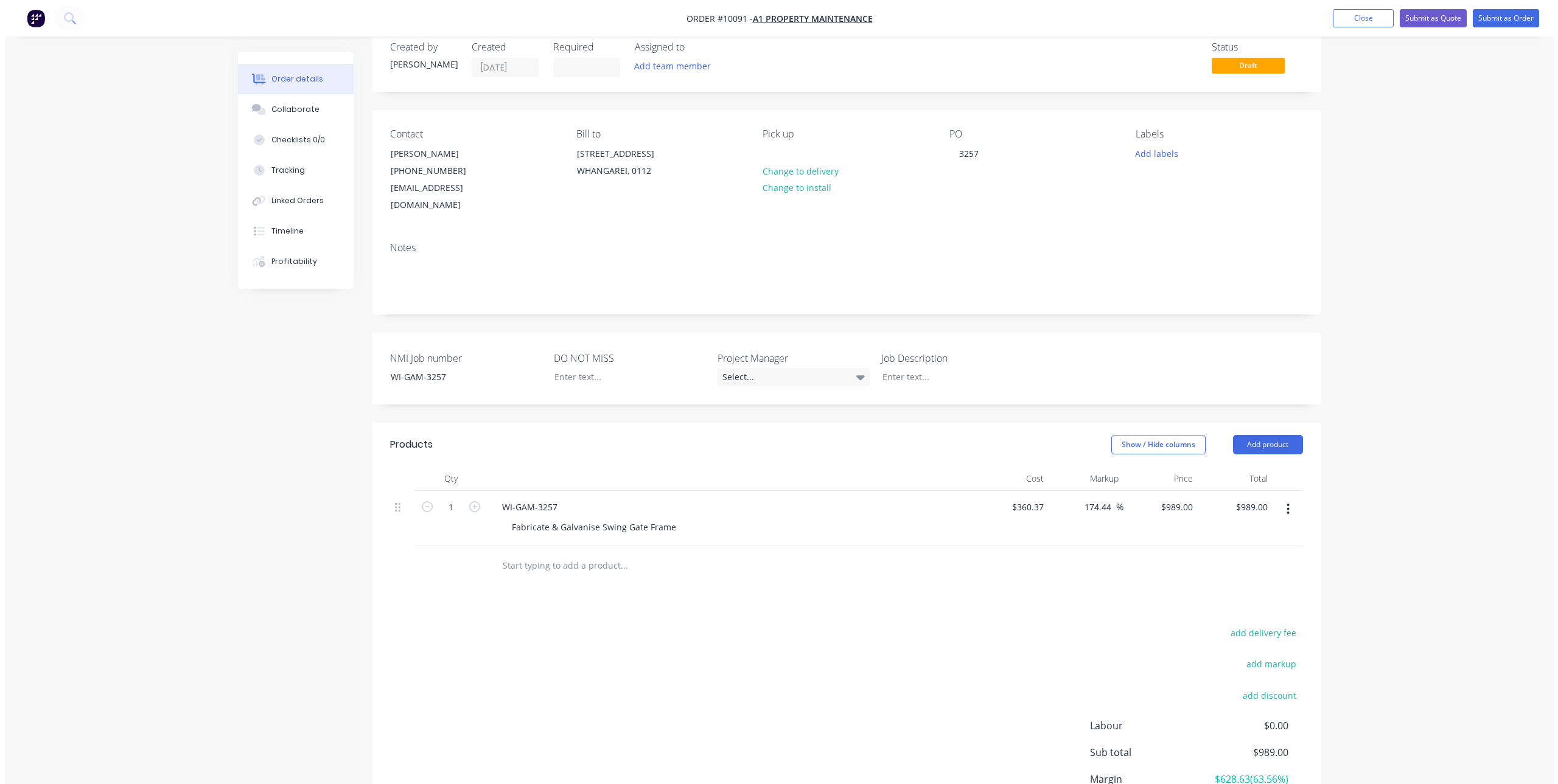
scroll to position [0, 0]
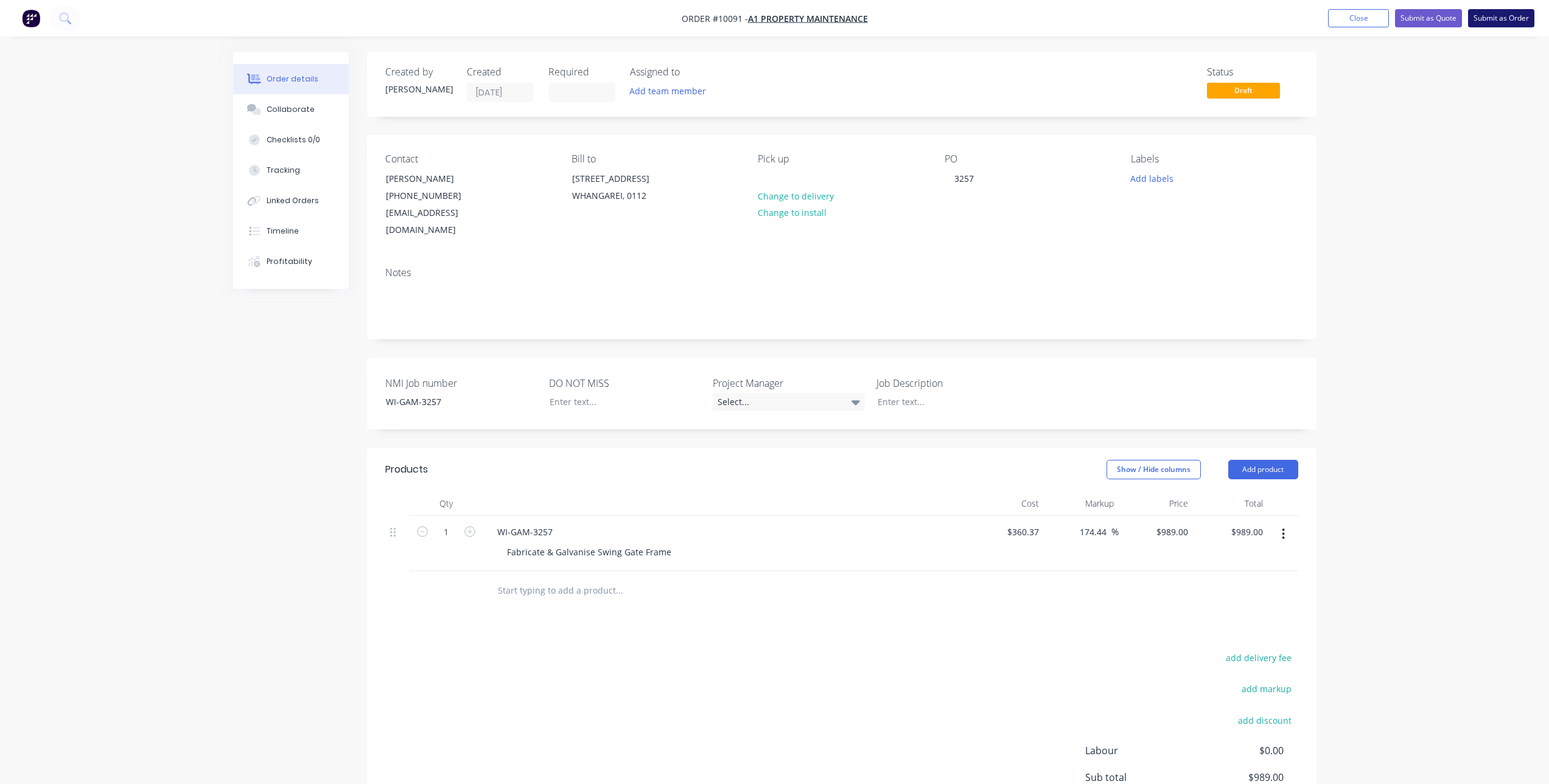
click at [1485, 21] on button "Submit as Order" at bounding box center [1501, 18] width 66 height 18
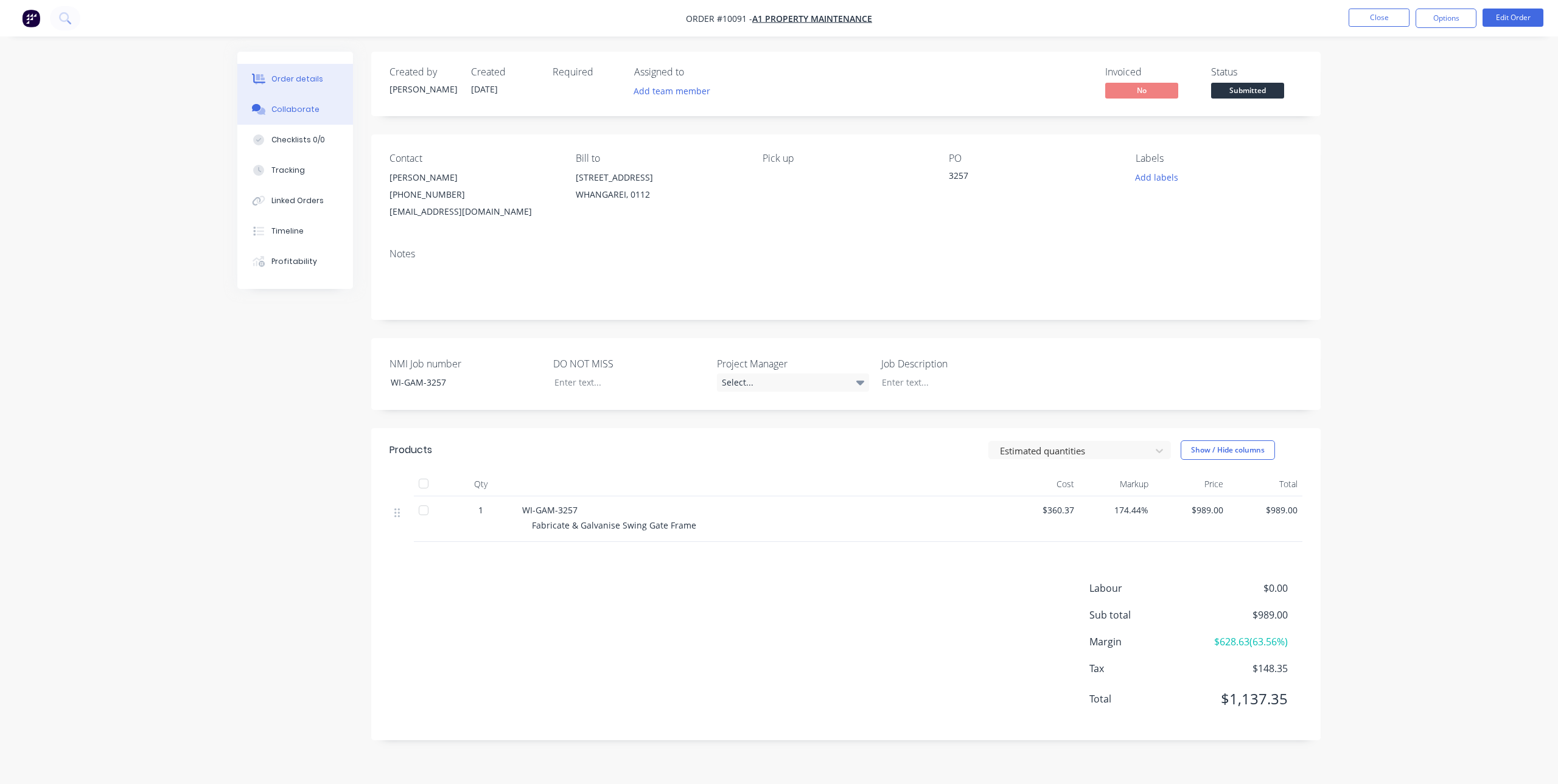
click at [310, 116] on button "Collaborate" at bounding box center [295, 109] width 116 height 30
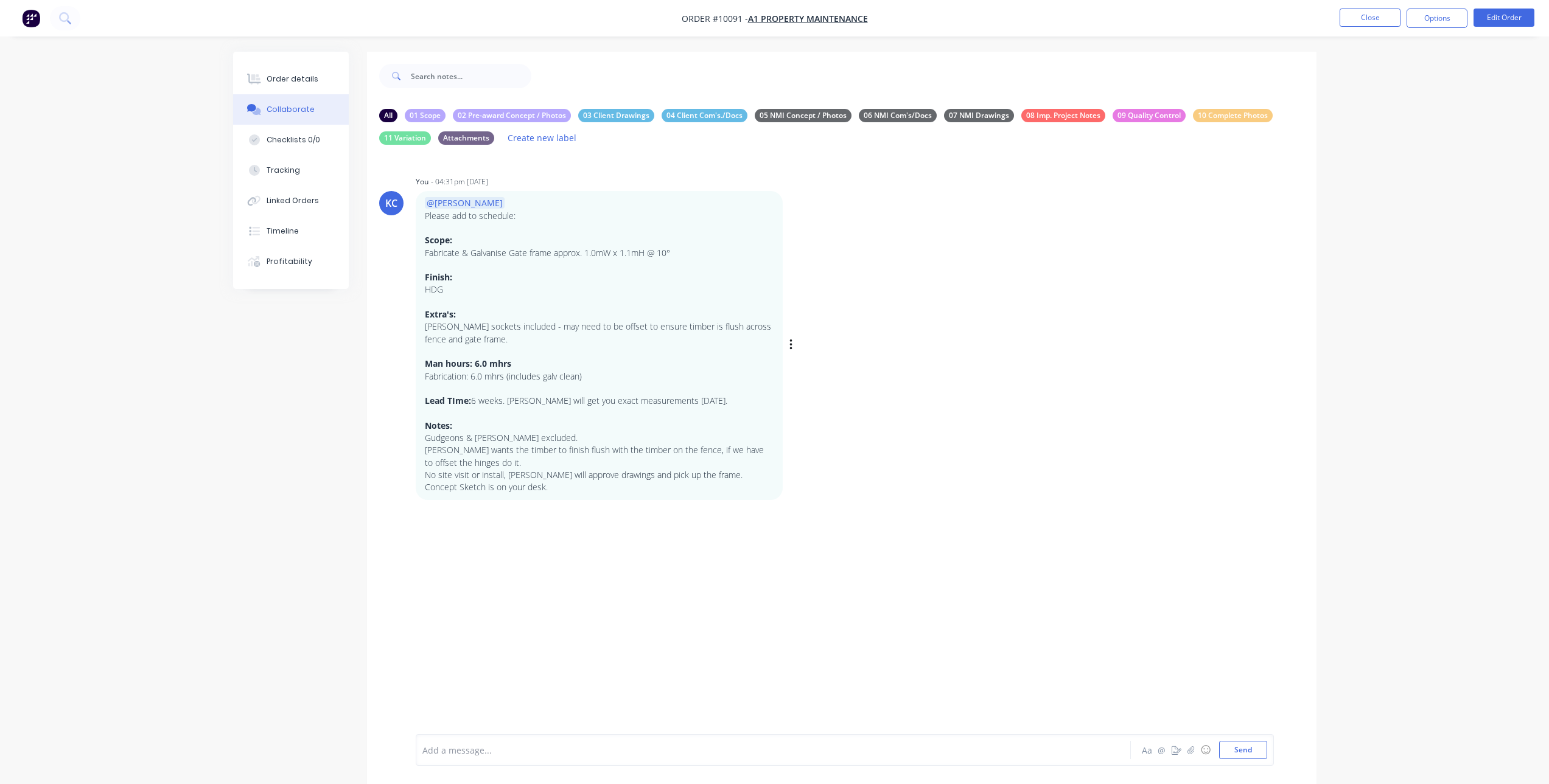
click at [496, 488] on p "Concept Sketch is on your desk." at bounding box center [600, 487] width 349 height 12
click at [498, 486] on p "Concept Sketch is on your desk." at bounding box center [600, 487] width 349 height 12
click at [1381, 19] on button "Close" at bounding box center [1370, 17] width 61 height 18
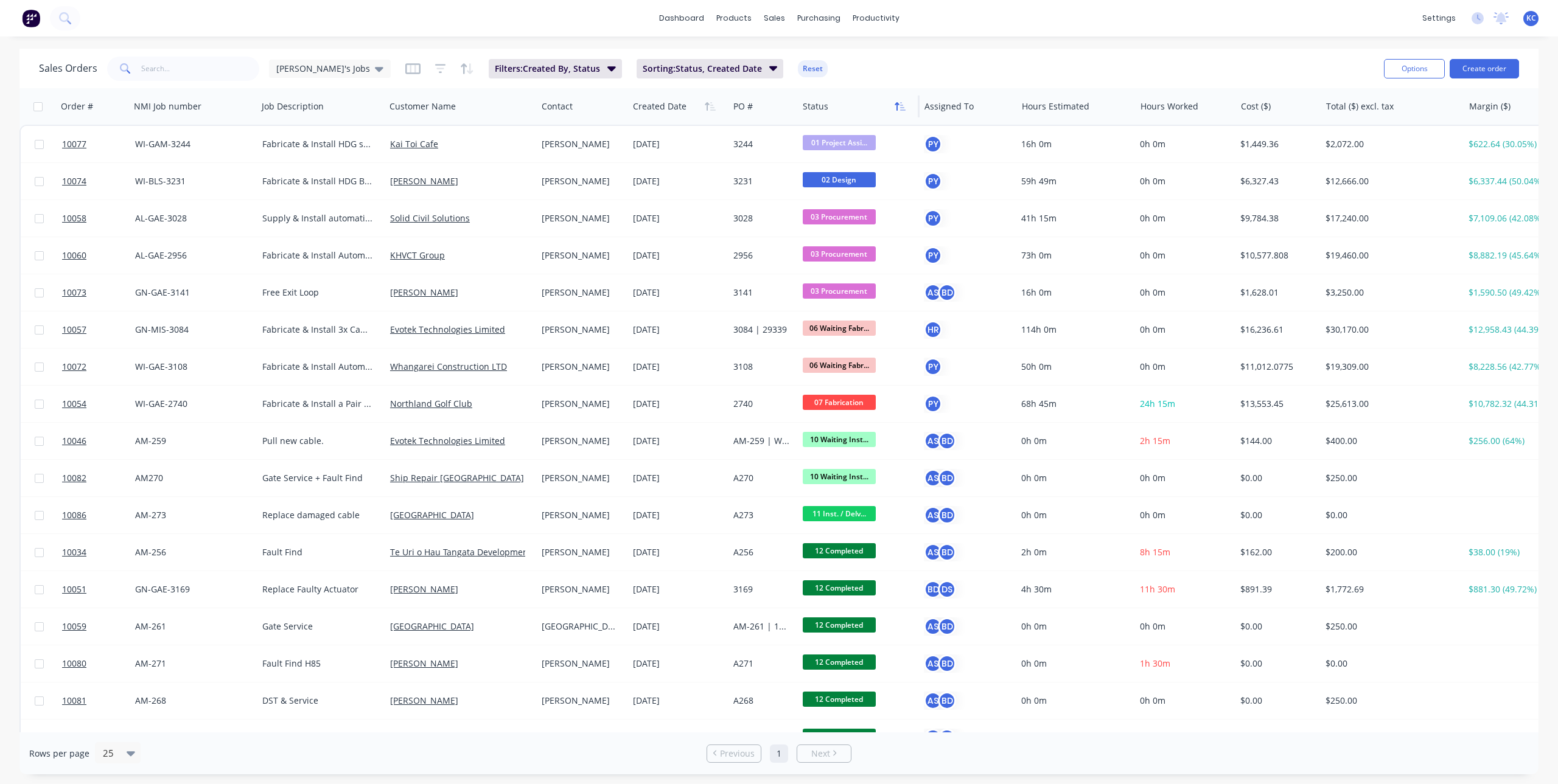
click at [898, 104] on icon "button" at bounding box center [897, 106] width 4 height 8
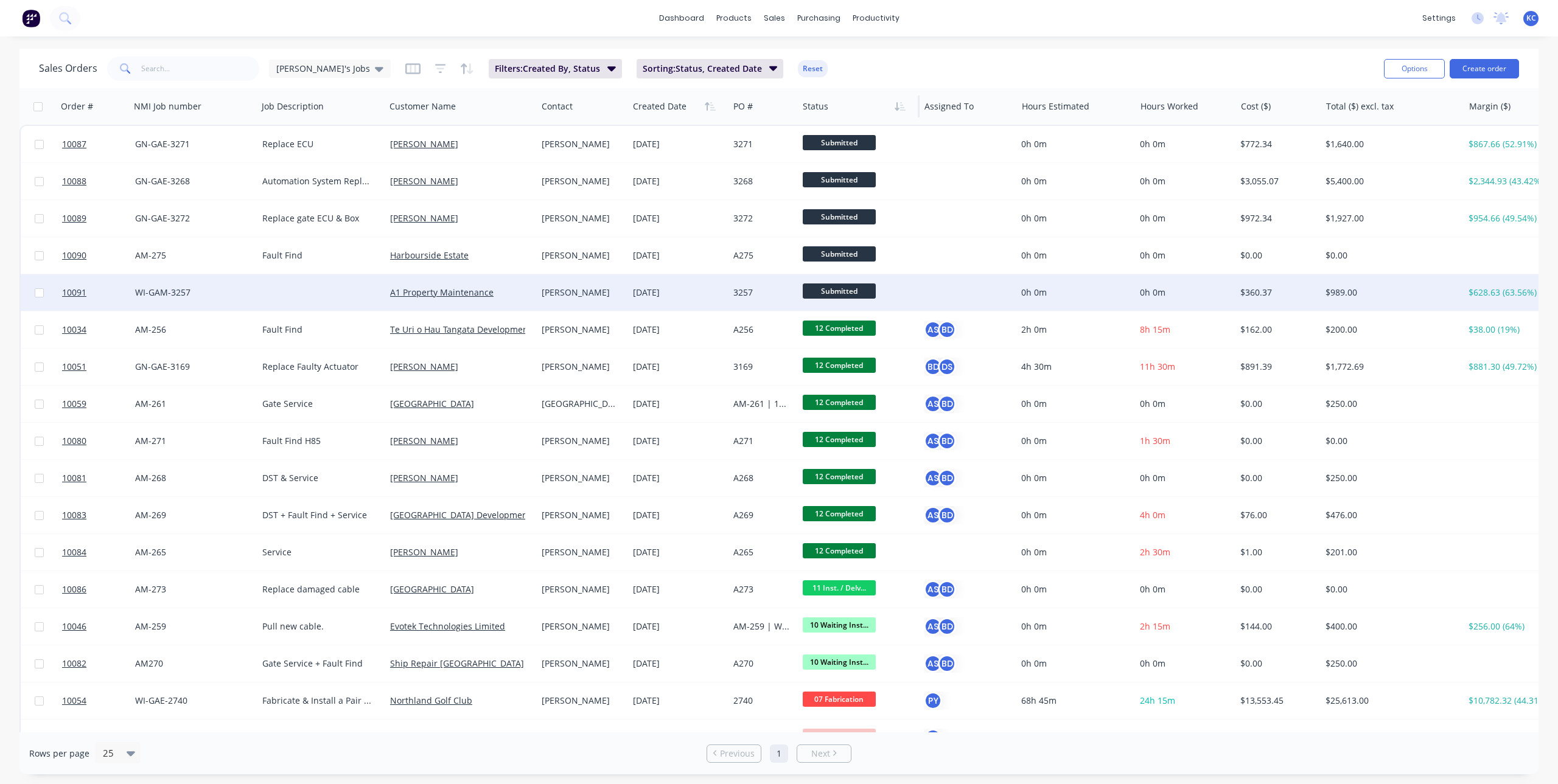
click at [281, 294] on div at bounding box center [321, 292] width 128 height 36
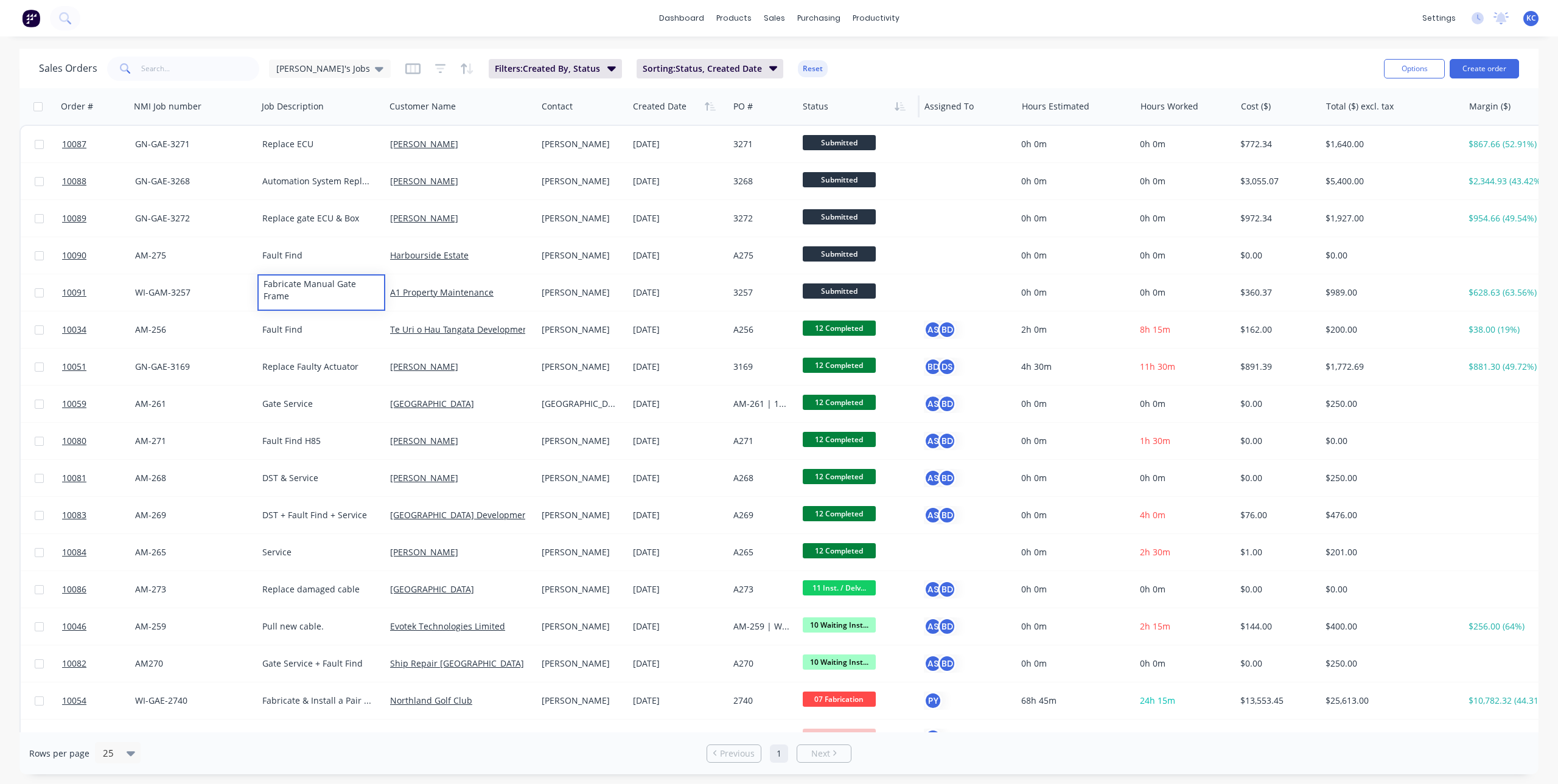
click at [910, 54] on div "Sales Orders [PERSON_NAME]'s Jobs Filters: Created By, Status Sorting: Status, …" at bounding box center [706, 68] width 1336 height 30
click at [34, 26] on img at bounding box center [31, 18] width 18 height 18
